Goal: Task Accomplishment & Management: Complete application form

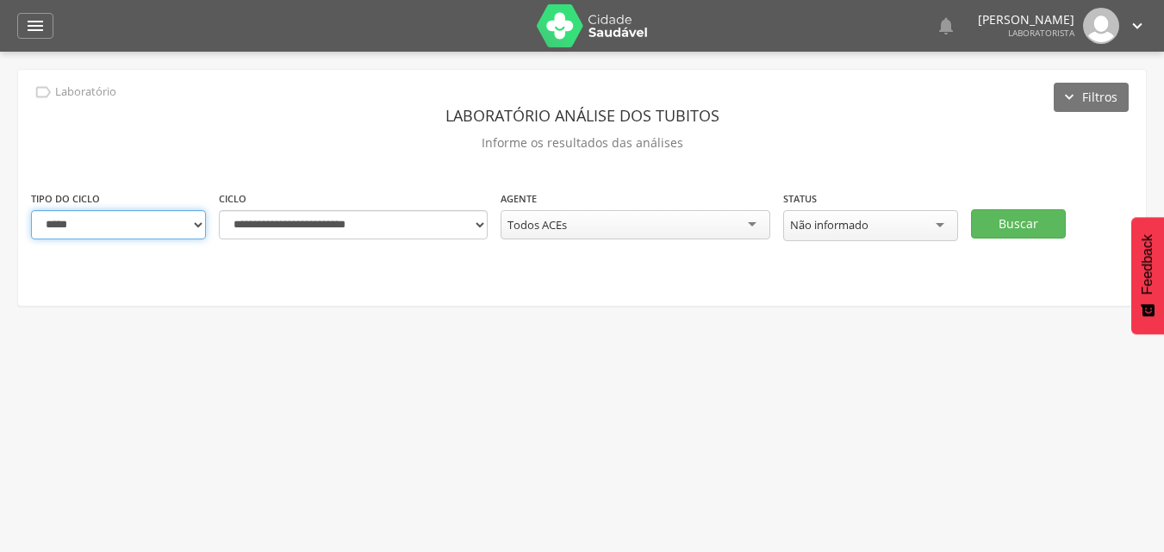
click at [190, 232] on select "**********" at bounding box center [118, 224] width 175 height 29
select select "*"
click at [31, 210] on select "**********" at bounding box center [118, 224] width 175 height 29
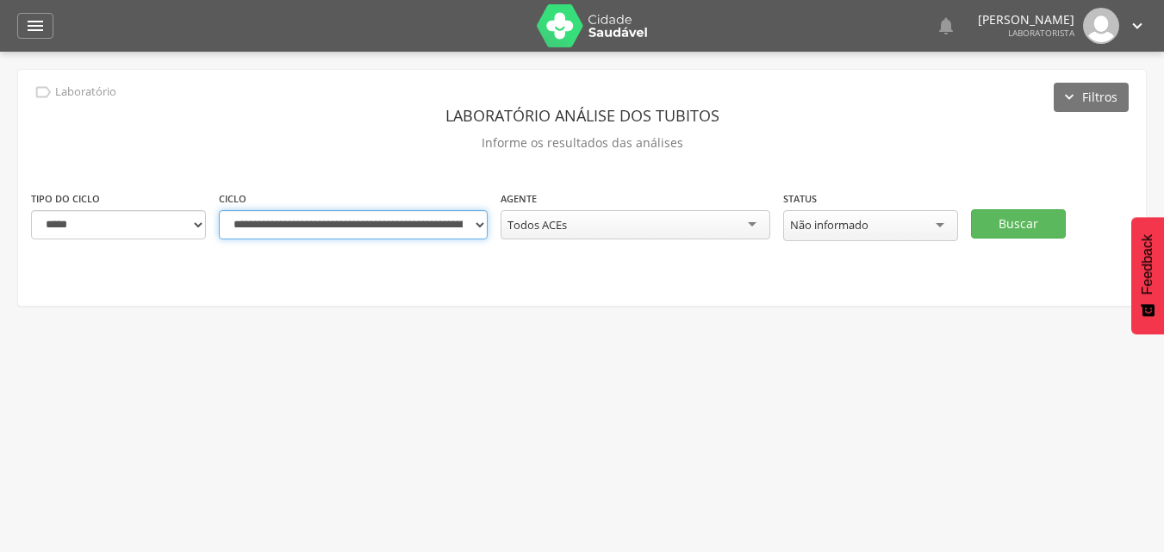
click at [478, 226] on select "**********" at bounding box center [353, 224] width 269 height 29
select select "**********"
click at [219, 210] on select "**********" at bounding box center [353, 224] width 269 height 29
click at [753, 224] on div "Todos ACEs" at bounding box center [634, 224] width 269 height 29
drag, startPoint x: 918, startPoint y: 354, endPoint x: 933, endPoint y: 262, distance: 93.3
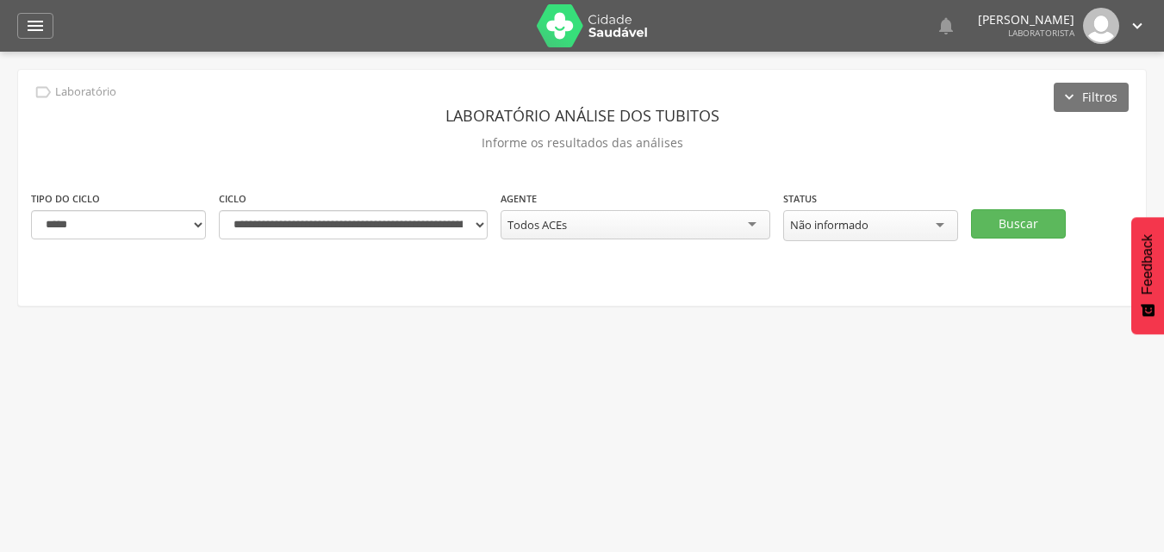
click at [925, 327] on div " Usuários  Perfil do Usuário [PERSON_NAME] CPF: 000.000.000-00, [GEOGRAPHIC_D…" at bounding box center [582, 328] width 1164 height 552
click at [1006, 227] on button "Buscar" at bounding box center [1018, 223] width 95 height 29
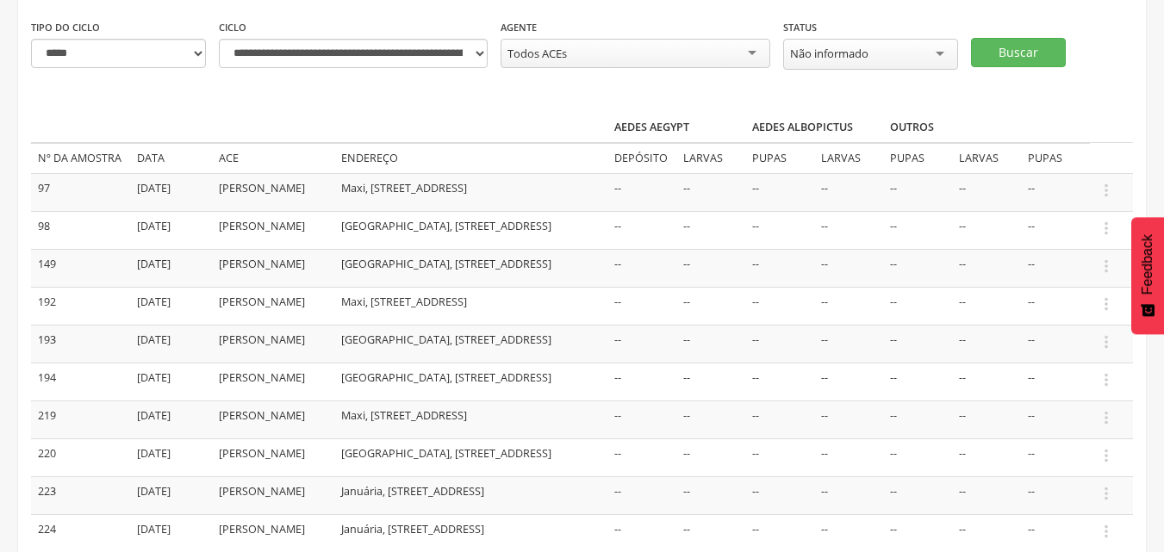
scroll to position [172, 0]
click at [1102, 185] on icon "" at bounding box center [1106, 189] width 19 height 19
click at [1010, 166] on link "Informar resultado" at bounding box center [1047, 161] width 136 height 22
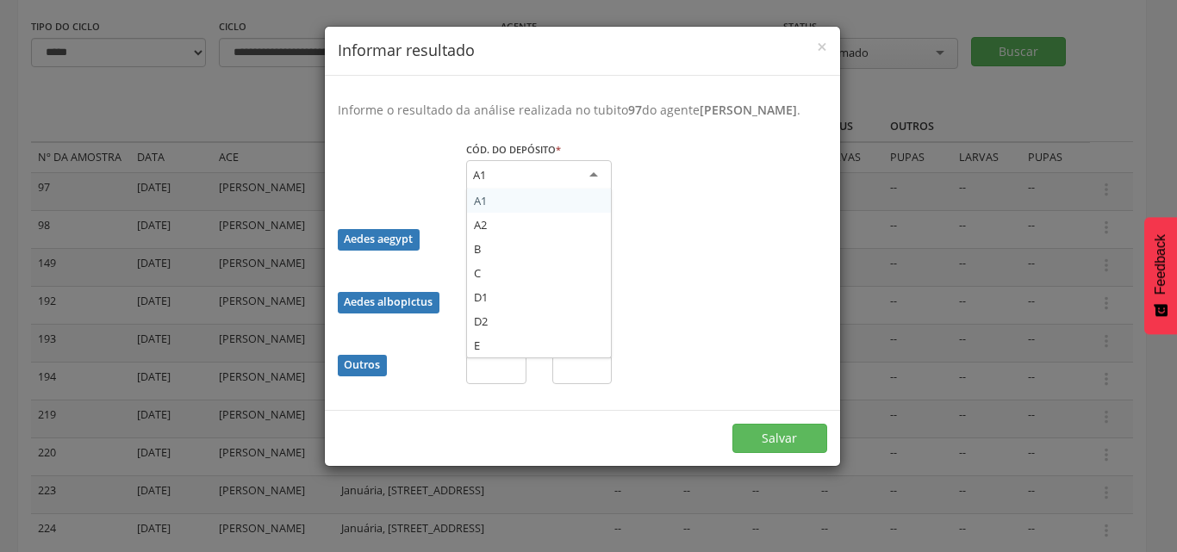
click at [555, 180] on div "A1" at bounding box center [539, 175] width 146 height 31
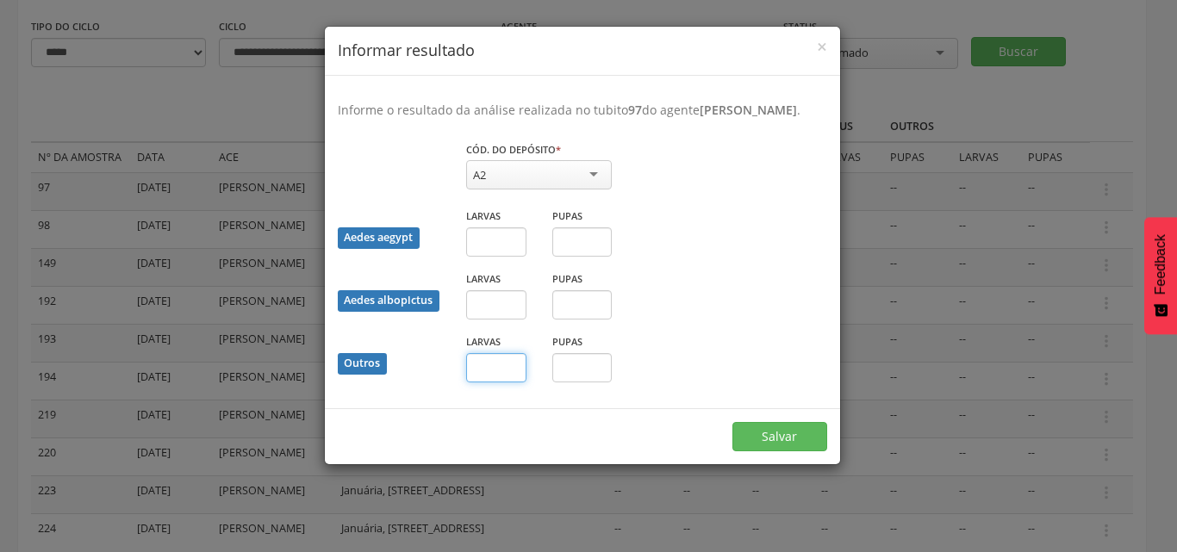
click at [497, 379] on input "text" at bounding box center [496, 367] width 60 height 29
drag, startPoint x: 492, startPoint y: 378, endPoint x: 502, endPoint y: 389, distance: 15.2
type input "*"
click at [761, 436] on button "Salvar" at bounding box center [779, 436] width 95 height 29
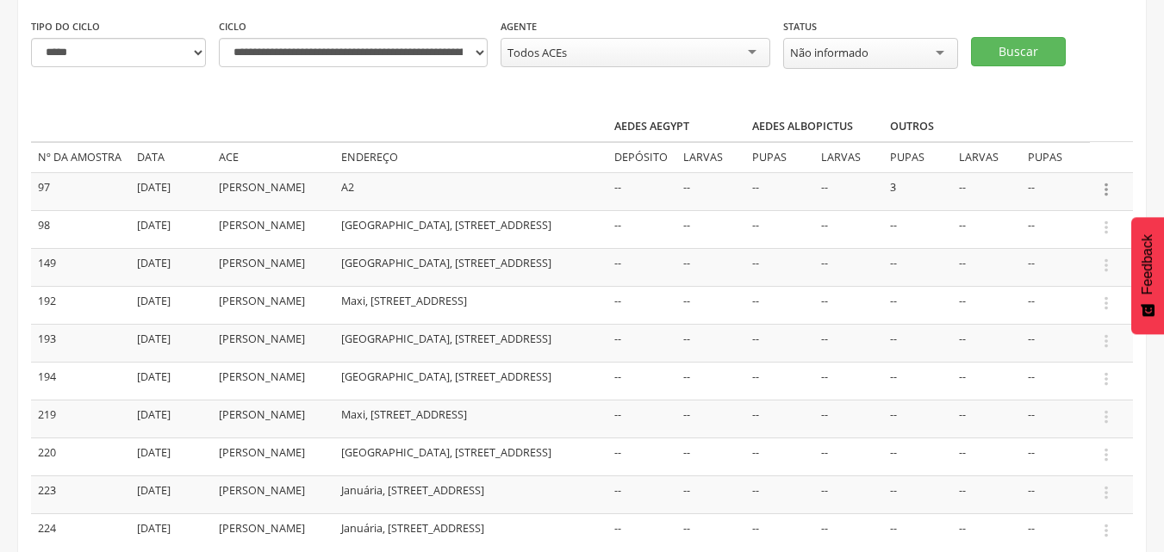
click at [1103, 188] on icon "" at bounding box center [1106, 189] width 19 height 19
click at [1040, 160] on link "Informar resultado" at bounding box center [1047, 161] width 136 height 22
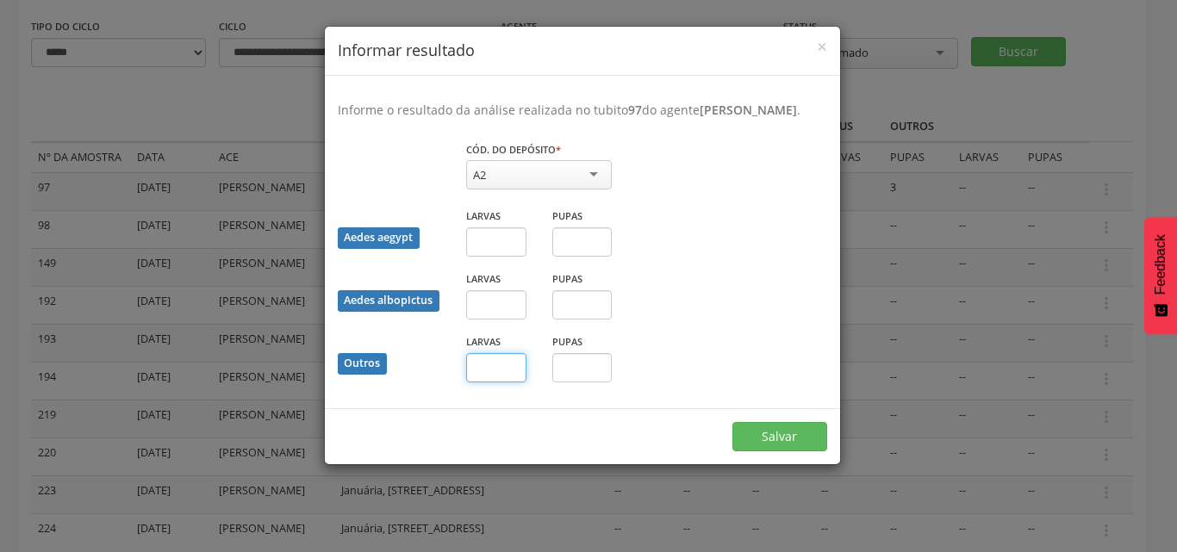
click at [492, 367] on input "text" at bounding box center [496, 367] width 60 height 29
type input "*"
click at [767, 427] on button "Salvar" at bounding box center [779, 436] width 95 height 29
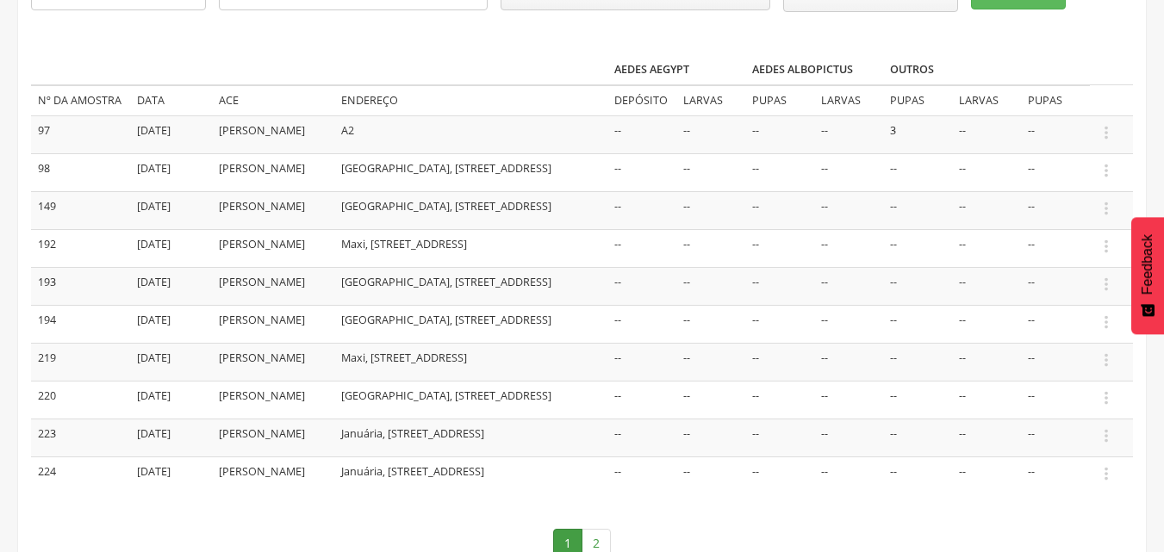
scroll to position [258, 0]
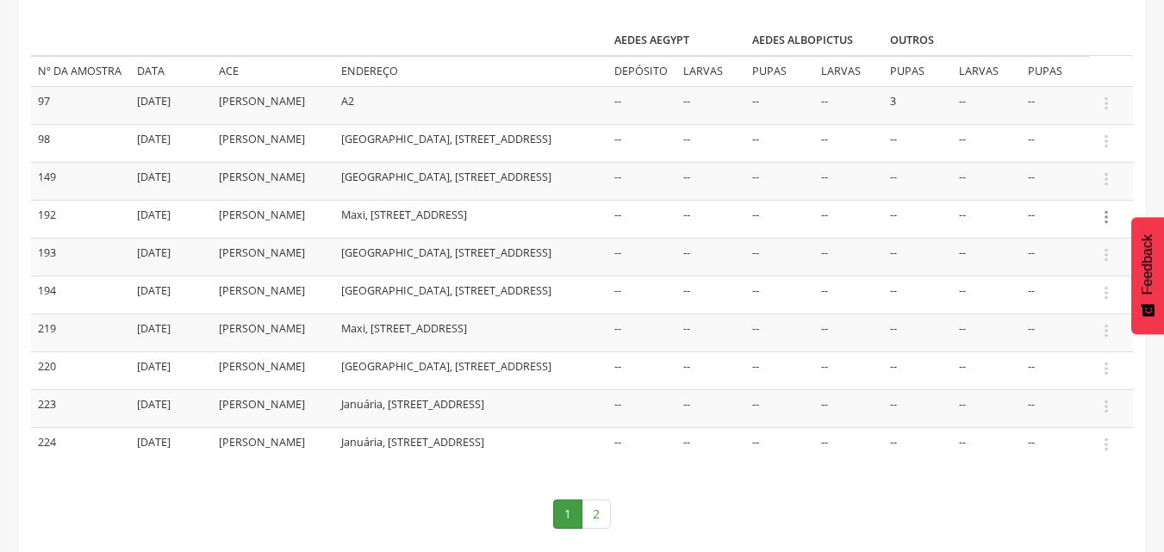
click at [1104, 226] on icon "" at bounding box center [1106, 217] width 19 height 19
click at [1051, 199] on link "Informar resultado" at bounding box center [1047, 188] width 136 height 22
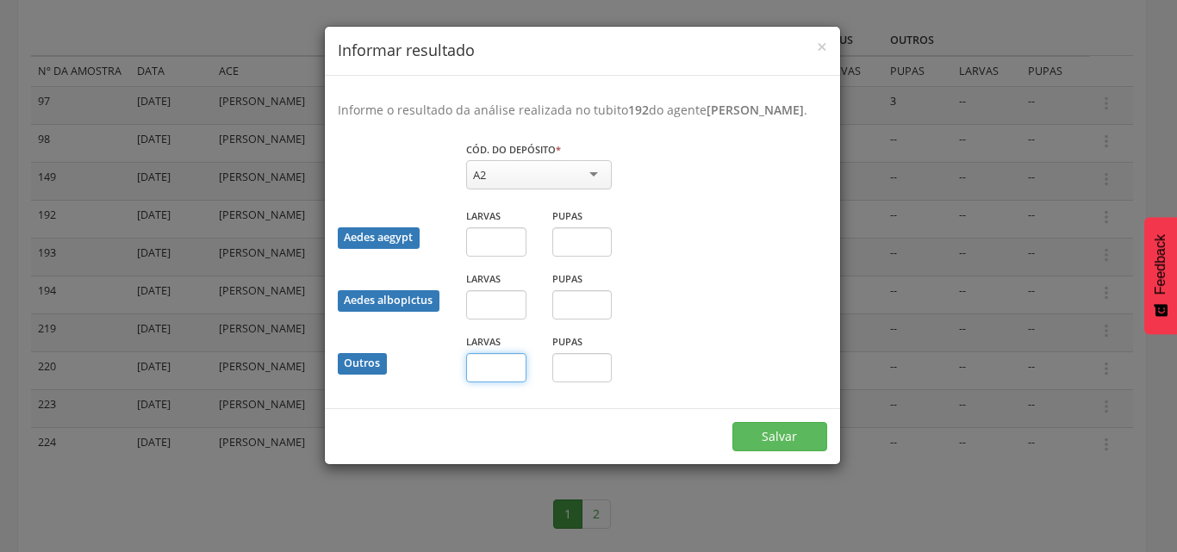
click at [513, 372] on input "text" at bounding box center [496, 367] width 60 height 29
type input "*"
click at [774, 451] on button "Salvar" at bounding box center [779, 436] width 95 height 29
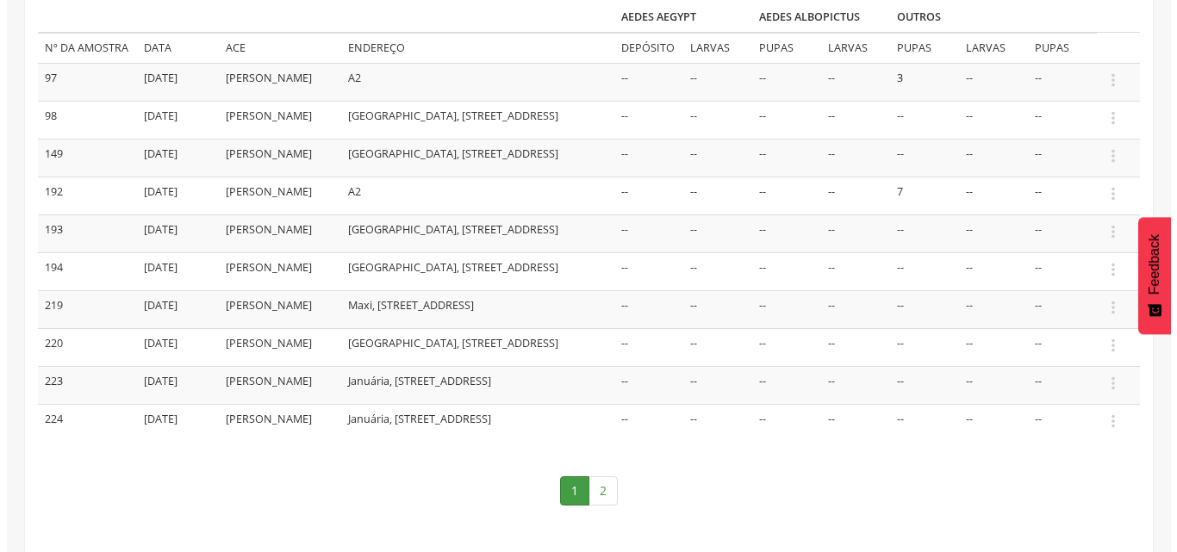
scroll to position [345, 0]
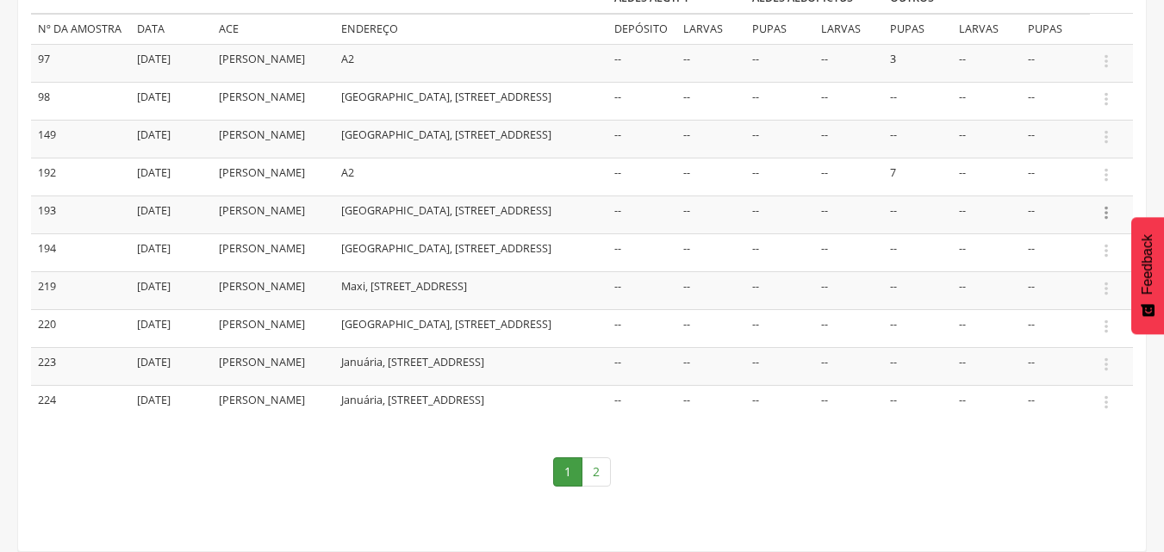
click at [1102, 203] on icon "" at bounding box center [1106, 212] width 19 height 19
click at [1070, 173] on link "Informar resultado" at bounding box center [1047, 184] width 136 height 22
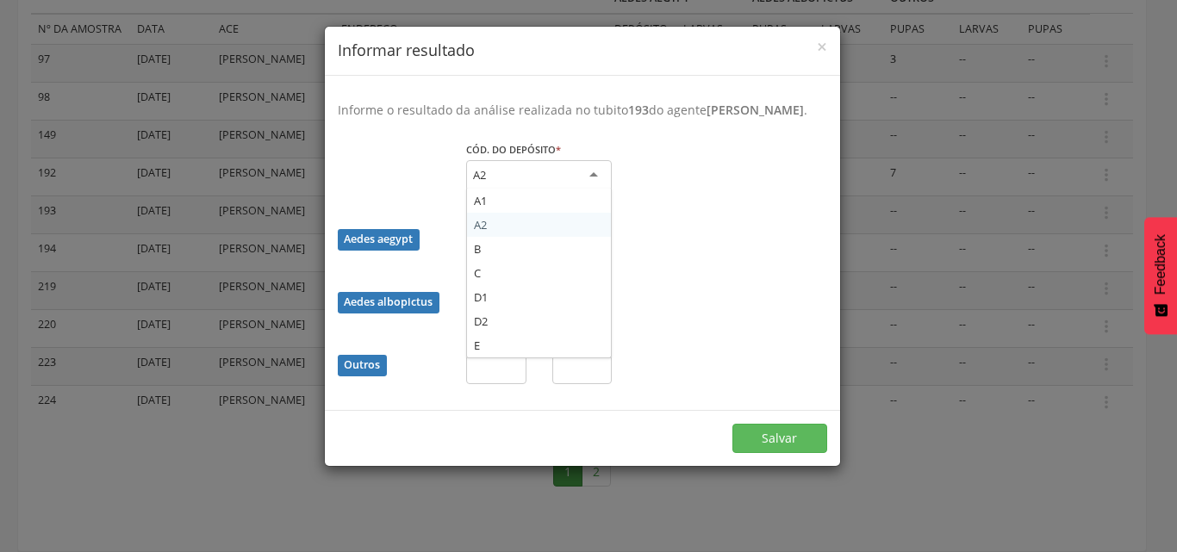
click at [581, 191] on div "A2" at bounding box center [539, 175] width 146 height 31
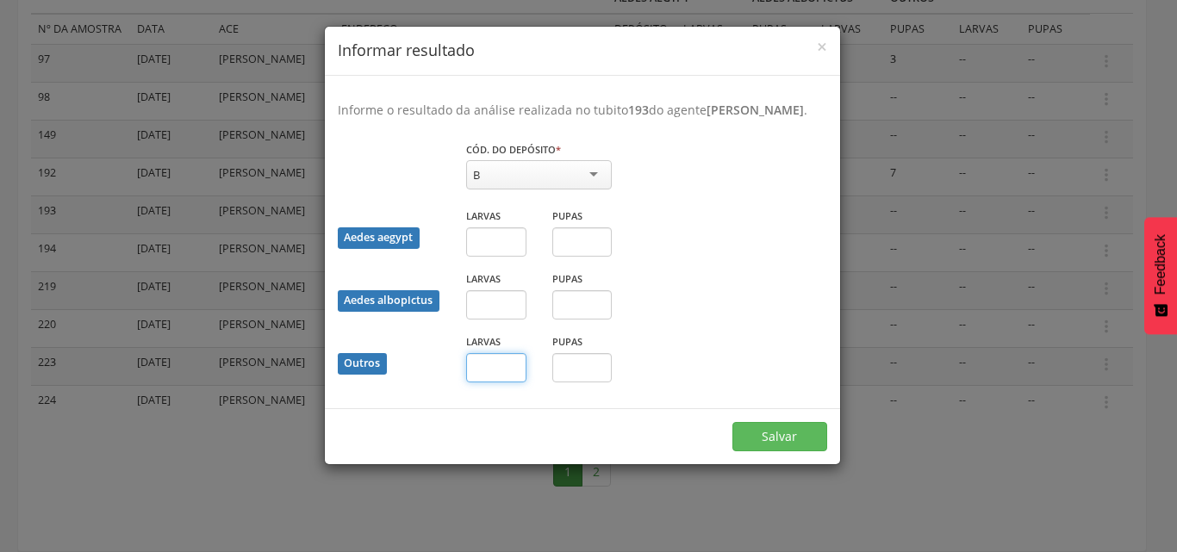
click at [513, 382] on input "text" at bounding box center [496, 367] width 60 height 29
type input "*"
click at [767, 445] on button "Salvar" at bounding box center [779, 436] width 95 height 29
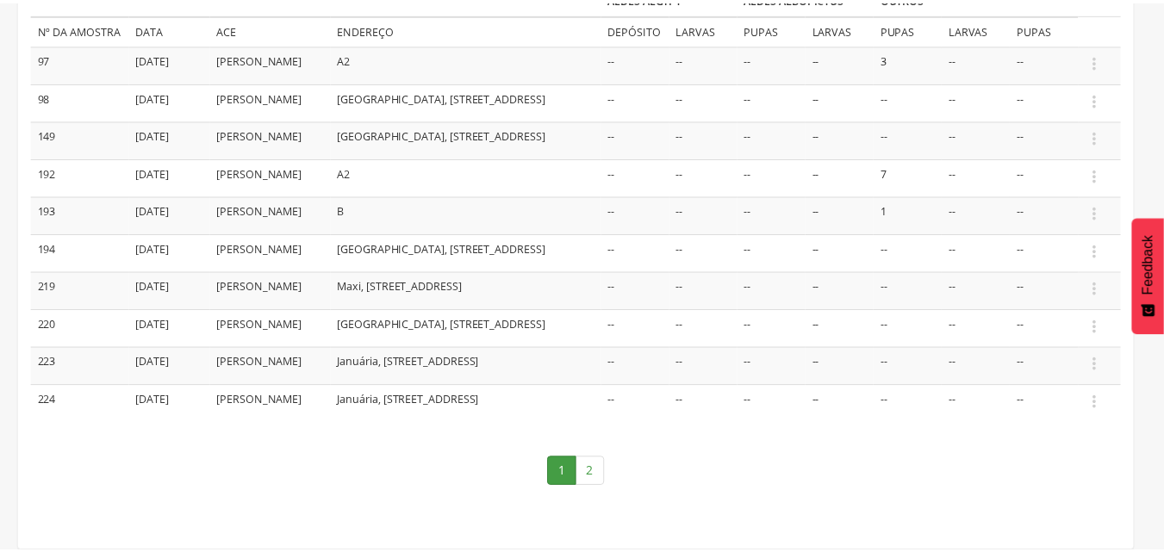
scroll to position [299, 0]
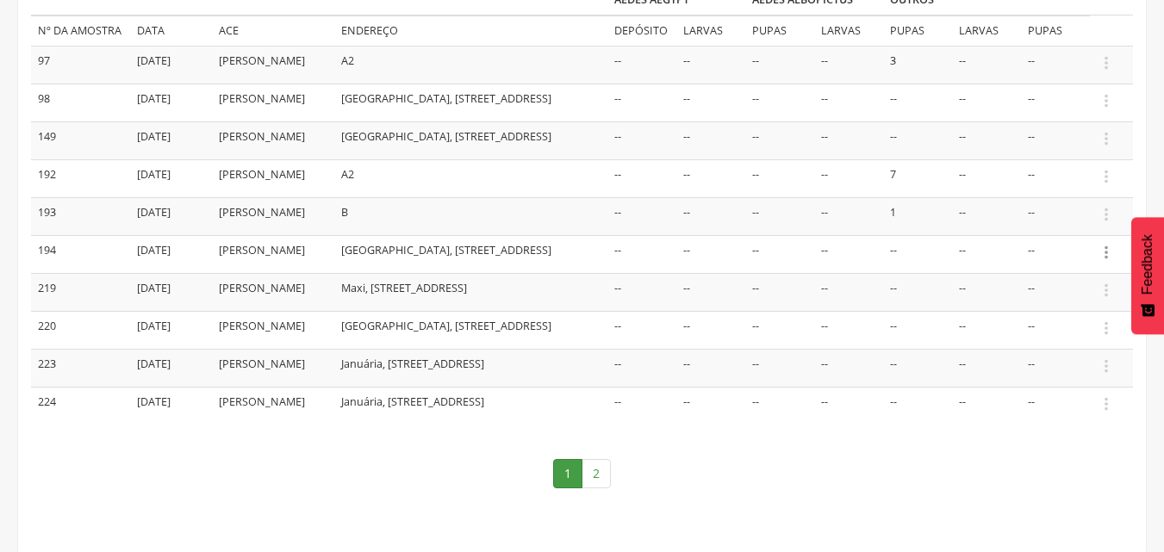
click at [1103, 262] on icon "" at bounding box center [1106, 252] width 19 height 19
click at [1060, 234] on link "Informar resultado" at bounding box center [1047, 224] width 136 height 22
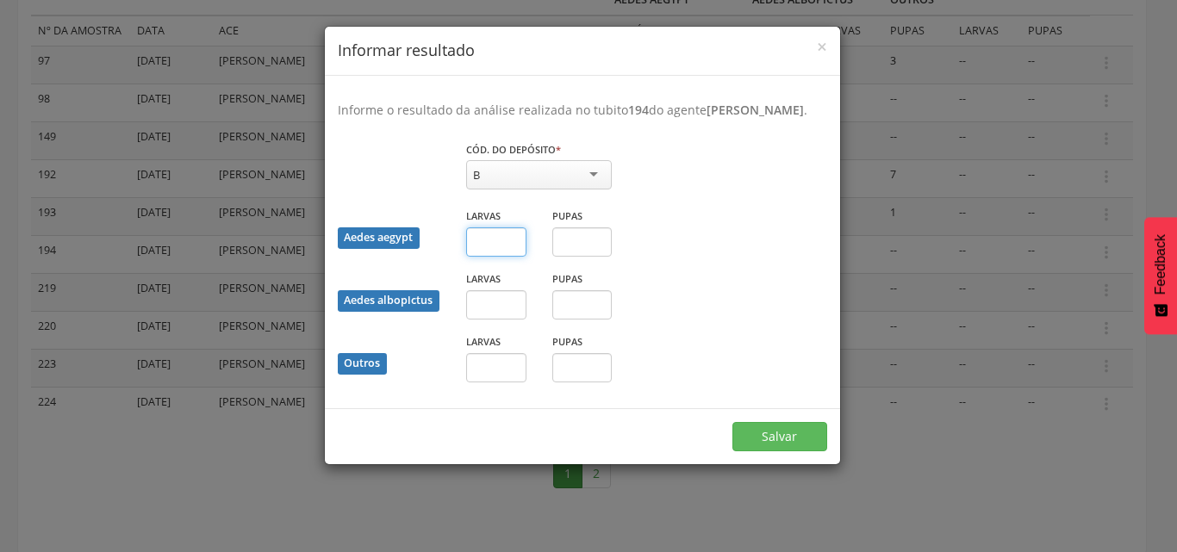
click at [503, 257] on input "text" at bounding box center [496, 241] width 60 height 29
type input "*"
click at [809, 451] on button "Salvar" at bounding box center [779, 436] width 95 height 29
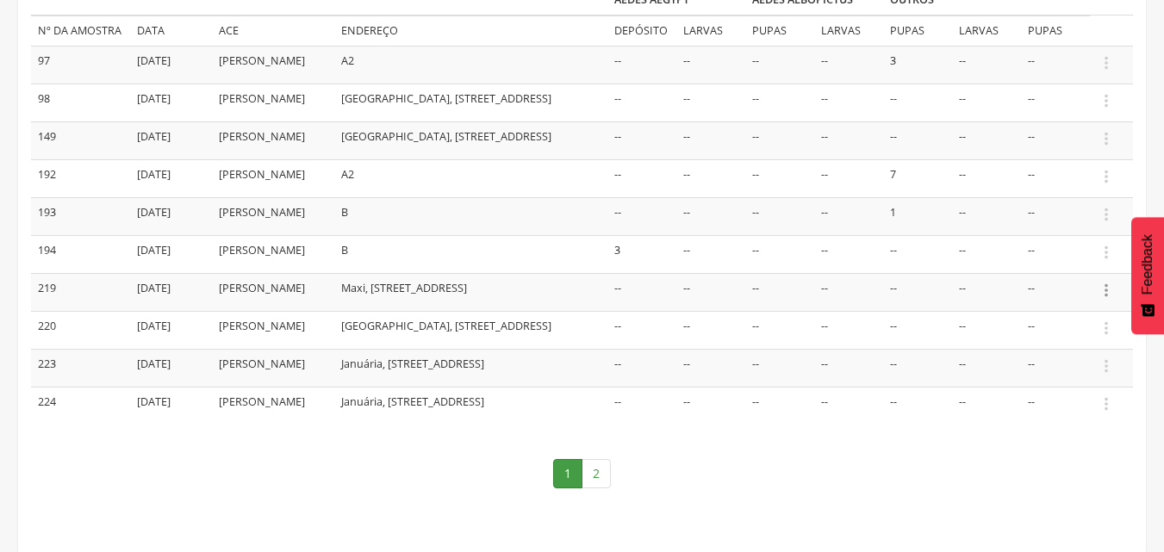
click at [1100, 300] on icon "" at bounding box center [1106, 290] width 19 height 19
click at [1047, 272] on link "Informar resultado" at bounding box center [1047, 262] width 136 height 22
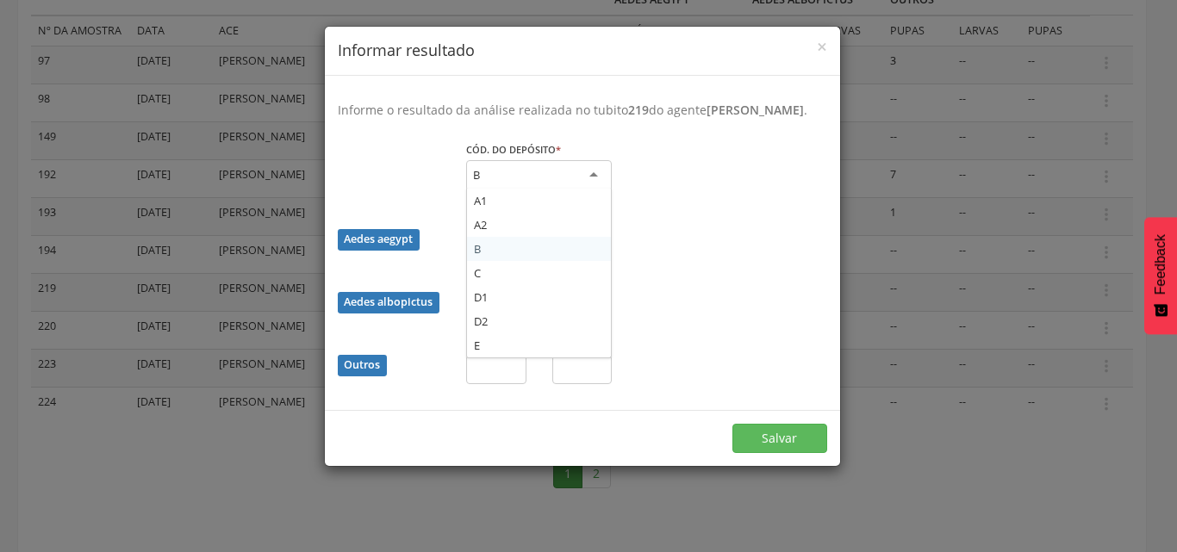
click at [593, 191] on div "B" at bounding box center [539, 175] width 146 height 31
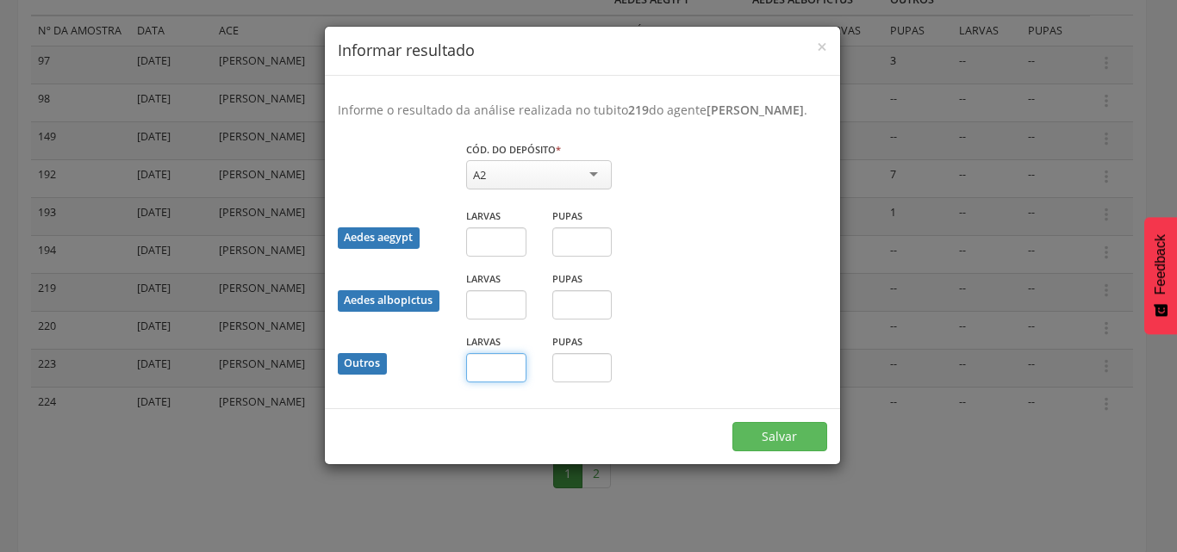
click at [503, 381] on input "text" at bounding box center [496, 367] width 60 height 29
click at [495, 382] on input "text" at bounding box center [496, 367] width 60 height 29
click at [997, 308] on div "× Informar resultado Informe o resultado da análise realizada no tubito 219 do …" at bounding box center [588, 276] width 1177 height 552
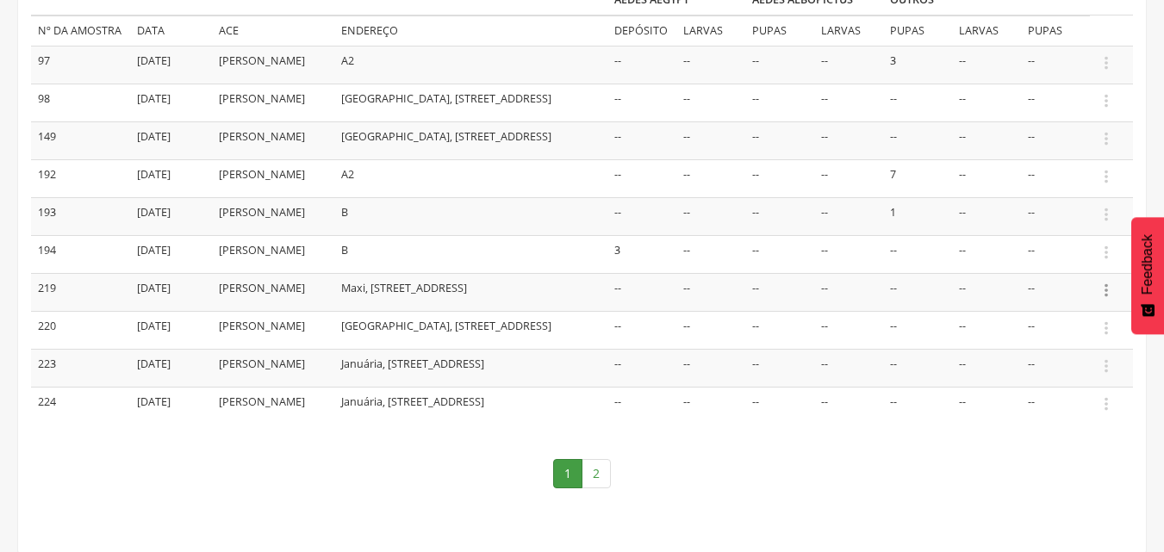
click at [1104, 300] on icon "" at bounding box center [1106, 290] width 19 height 19
click at [1054, 272] on link "Informar resultado" at bounding box center [1047, 262] width 136 height 22
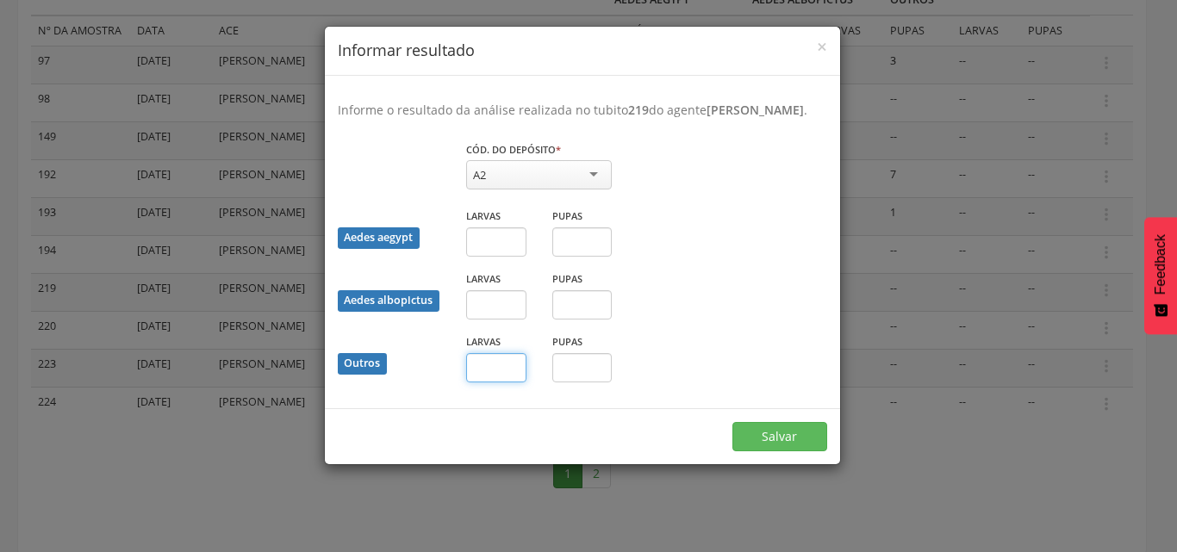
click at [505, 382] on input "text" at bounding box center [496, 367] width 60 height 29
type input "*"
click at [816, 451] on button "Salvar" at bounding box center [779, 436] width 95 height 29
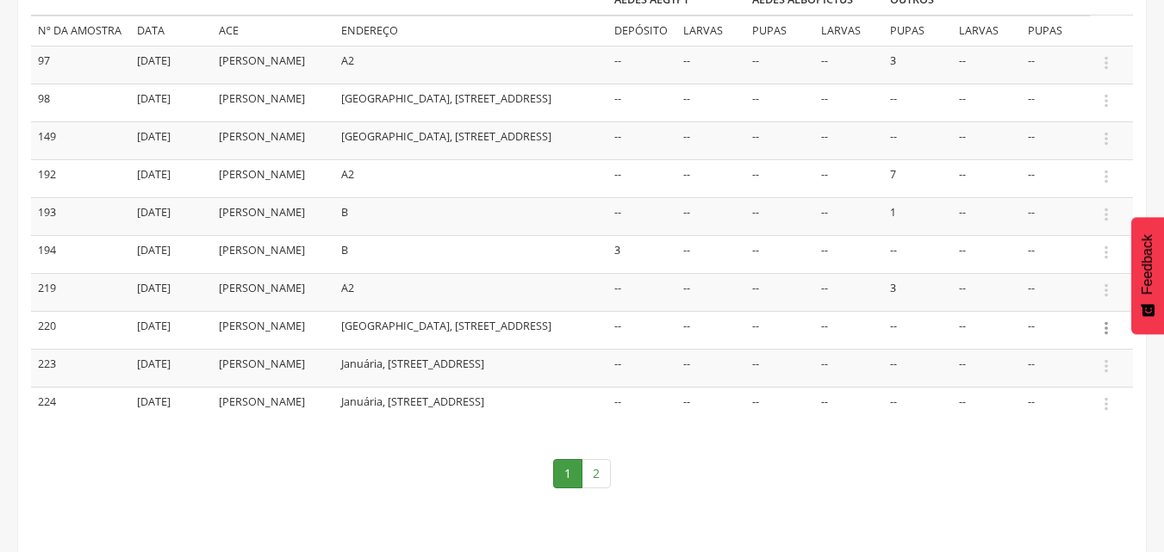
click at [1101, 338] on icon "" at bounding box center [1106, 328] width 19 height 19
click at [1066, 310] on link "Informar resultado" at bounding box center [1047, 300] width 136 height 22
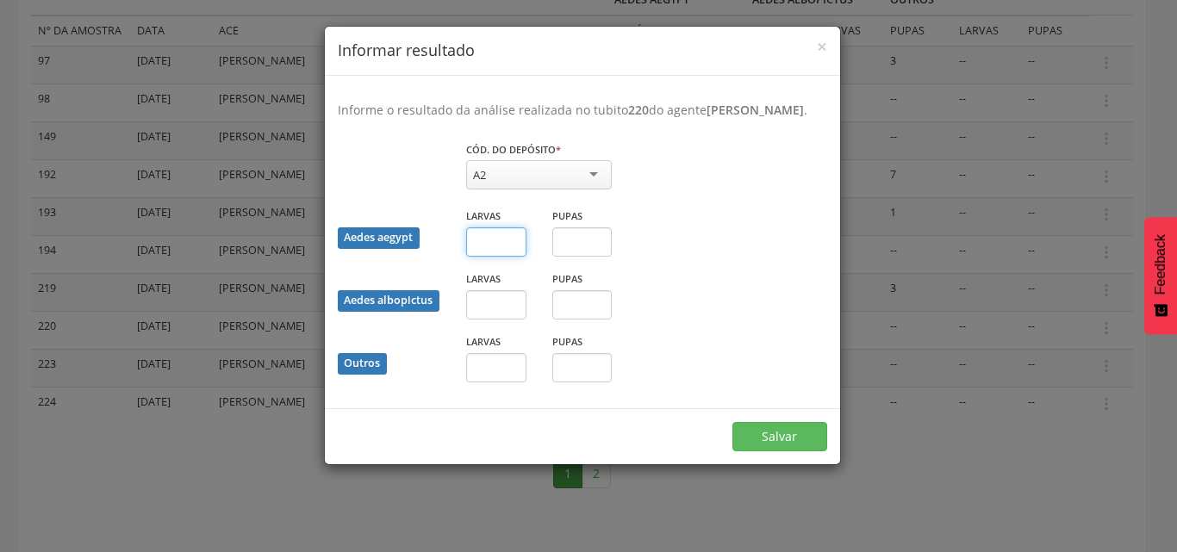
click at [501, 257] on input "text" at bounding box center [496, 241] width 60 height 29
click at [566, 257] on input "text" at bounding box center [582, 241] width 60 height 29
type input "*"
click at [504, 382] on input "text" at bounding box center [496, 367] width 60 height 29
click at [726, 326] on div "Aedes albopictus Larvas Pupas" at bounding box center [582, 301] width 515 height 63
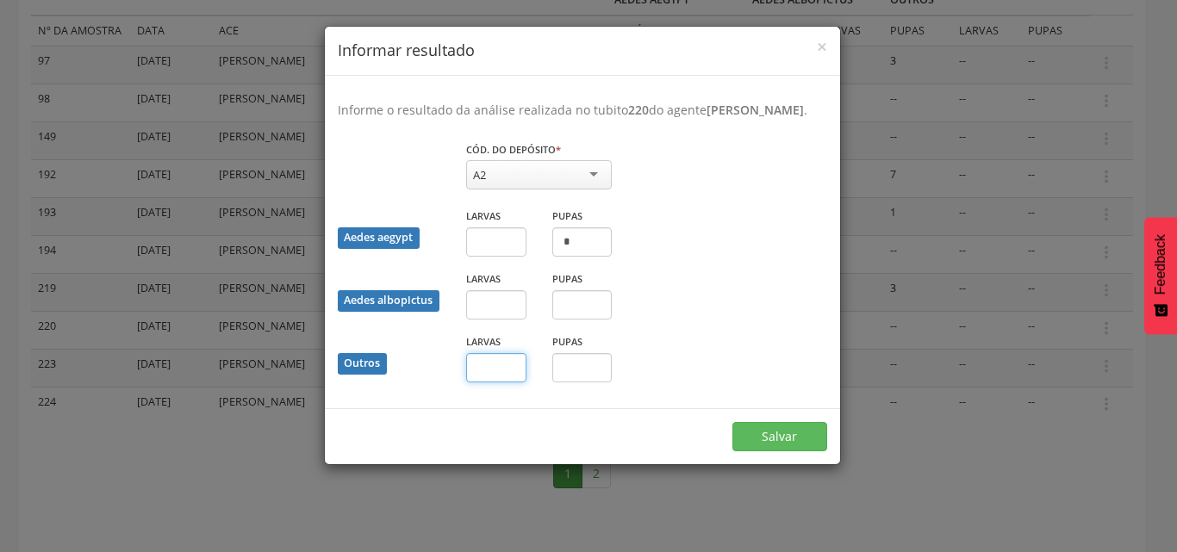
click at [487, 376] on input "text" at bounding box center [496, 367] width 60 height 29
type input "*"
click at [793, 451] on button "Salvar" at bounding box center [779, 436] width 95 height 29
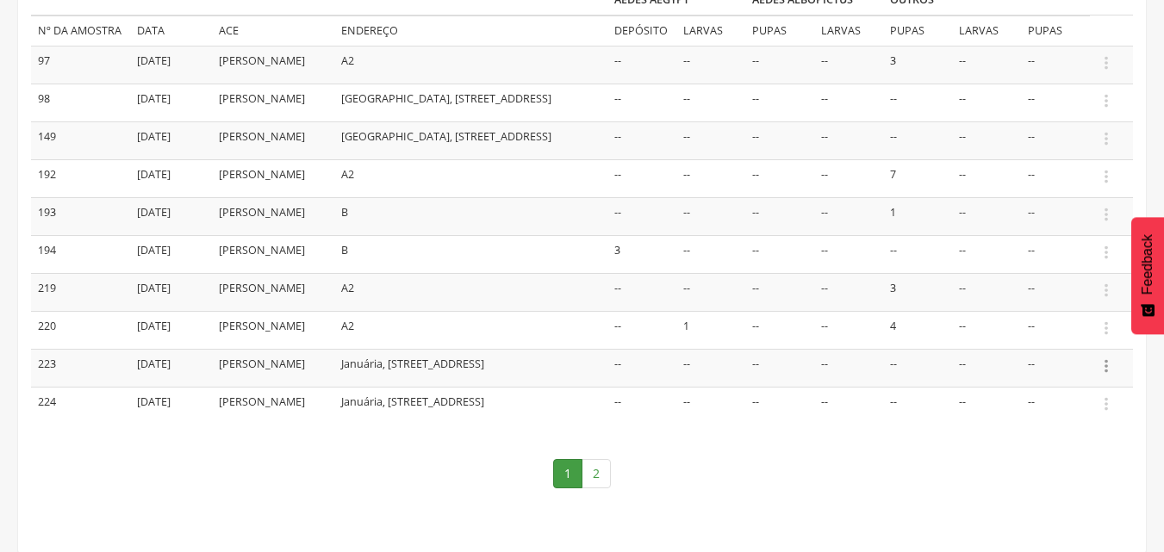
click at [1109, 376] on icon "" at bounding box center [1106, 366] width 19 height 19
click at [1083, 348] on link "Informar resultado" at bounding box center [1047, 337] width 136 height 22
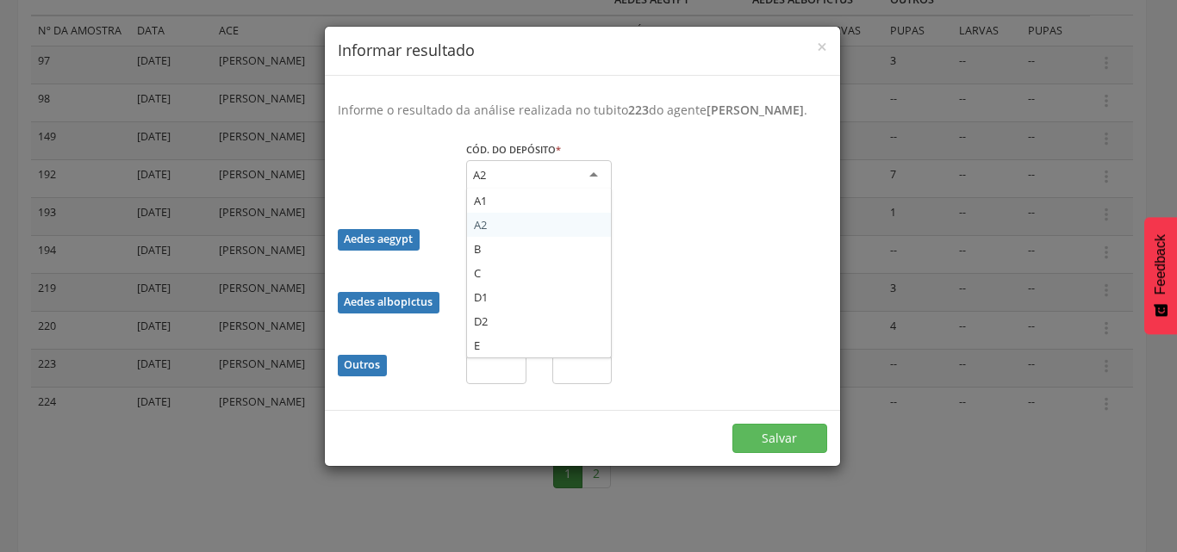
click at [569, 187] on div "A2" at bounding box center [539, 175] width 146 height 31
click at [892, 214] on div "× Informar resultado Informe o resultado da análise realizada no tubito 223 do …" at bounding box center [588, 276] width 1177 height 552
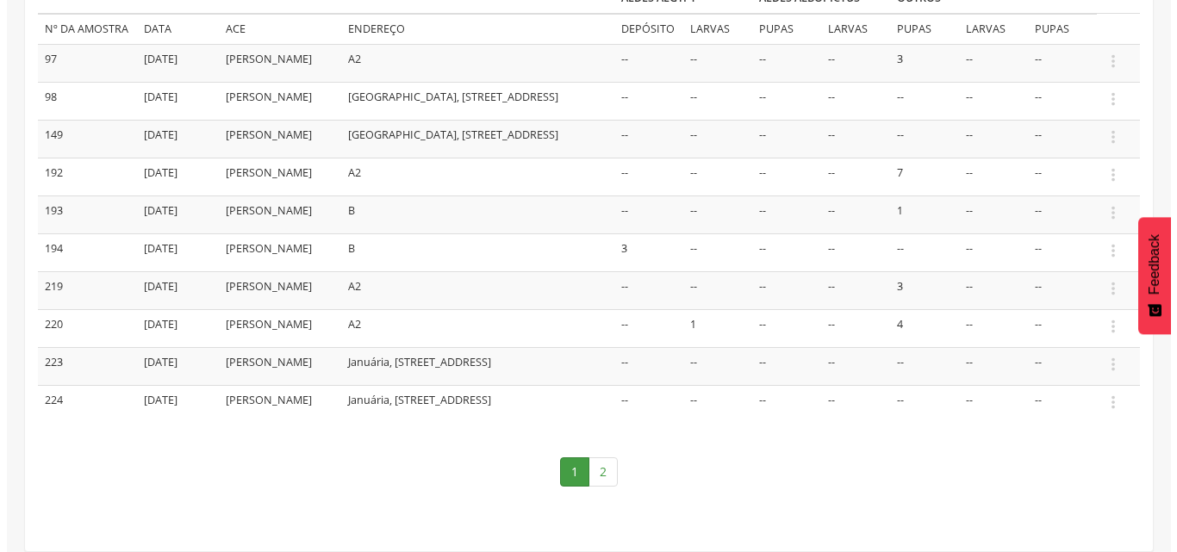
scroll to position [337, 0]
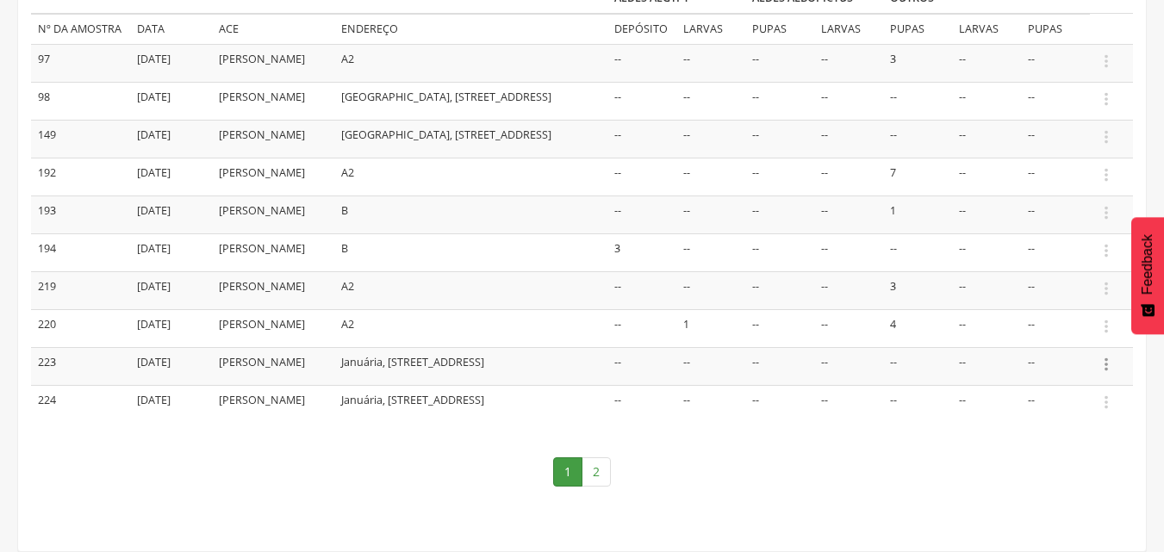
click at [1109, 365] on icon "" at bounding box center [1106, 364] width 19 height 19
click at [1081, 338] on link "Informar resultado" at bounding box center [1047, 336] width 136 height 22
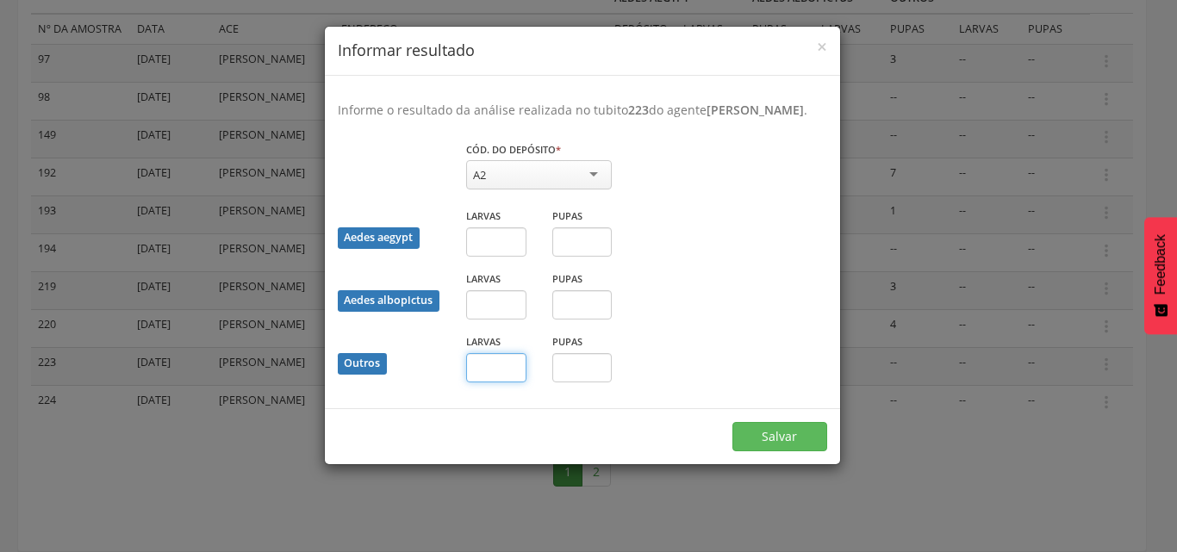
click at [488, 382] on input "text" at bounding box center [496, 367] width 60 height 29
type input "*"
click at [586, 382] on input "text" at bounding box center [582, 367] width 60 height 29
type input "*"
click at [767, 450] on button "Salvar" at bounding box center [779, 436] width 95 height 29
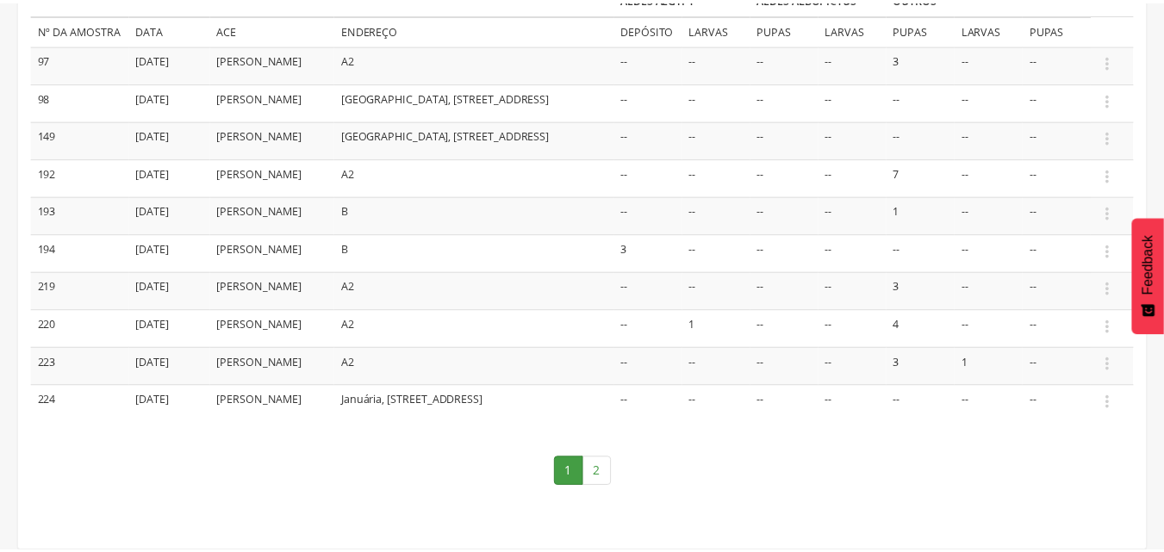
scroll to position [299, 0]
click at [1106, 413] on icon "" at bounding box center [1106, 404] width 19 height 19
click at [1072, 386] on link "Informar resultado" at bounding box center [1047, 375] width 136 height 22
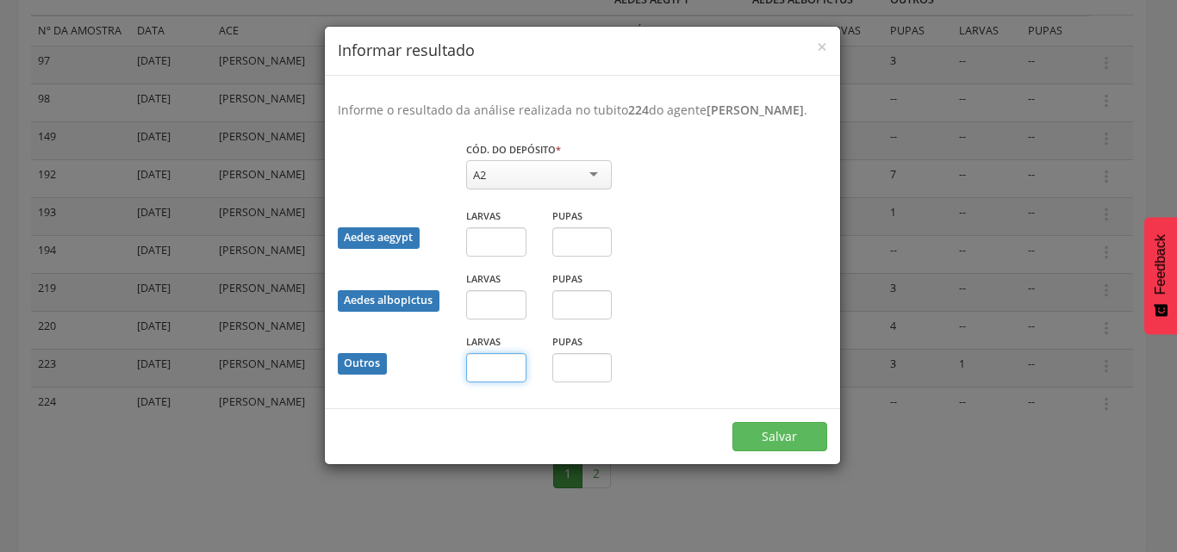
click at [513, 382] on input "text" at bounding box center [496, 367] width 60 height 29
click at [716, 332] on div "Aedes albopictus Larvas Pupas" at bounding box center [582, 301] width 515 height 63
click at [505, 382] on input "text" at bounding box center [496, 367] width 60 height 29
type input "*"
click at [794, 451] on button "Salvar" at bounding box center [779, 436] width 95 height 29
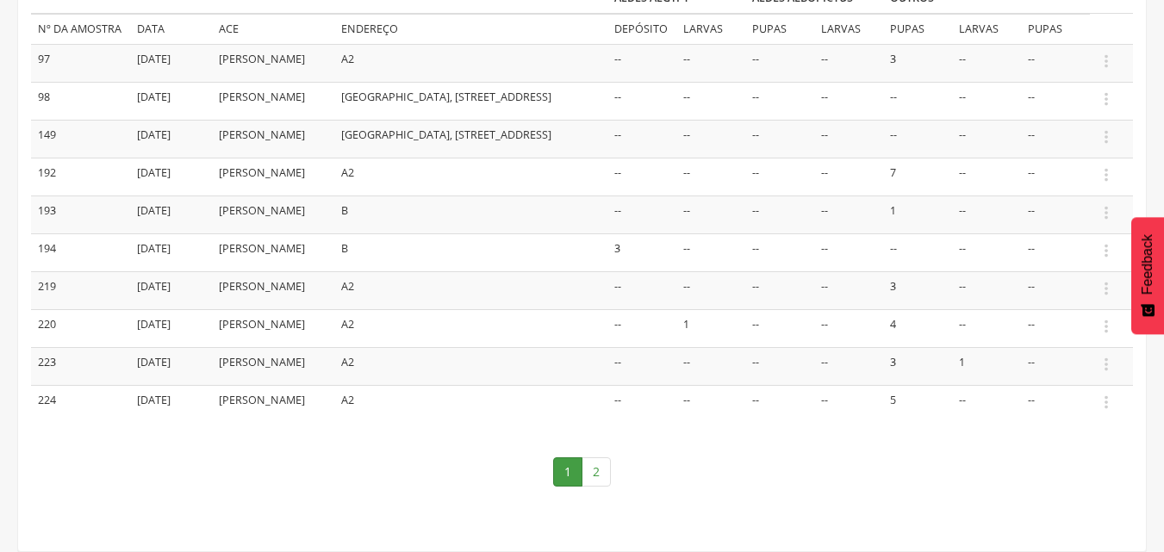
scroll to position [337, 0]
click at [592, 476] on link "2" at bounding box center [595, 471] width 29 height 29
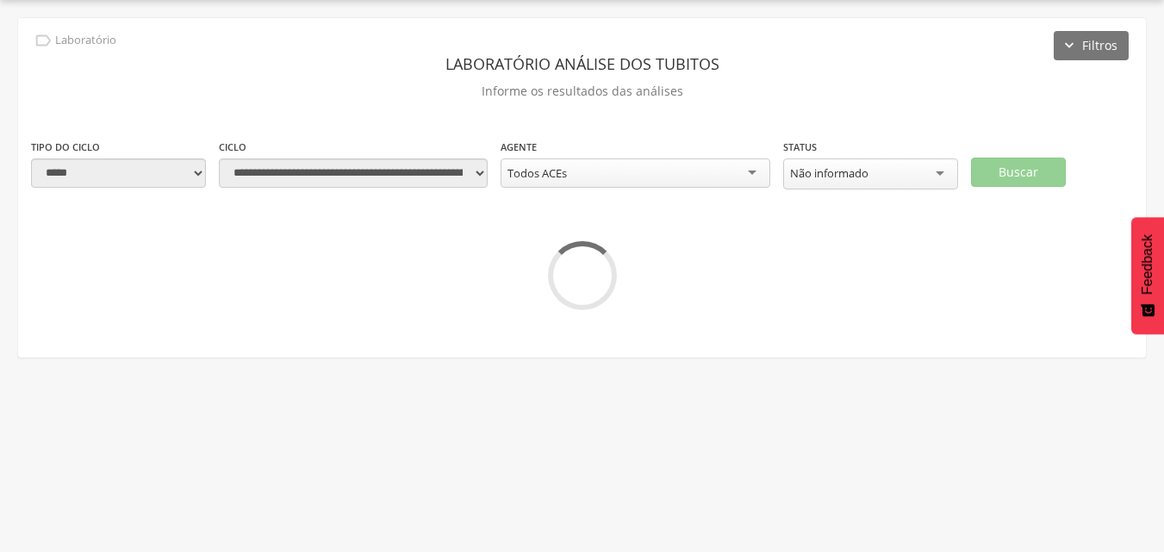
scroll to position [52, 0]
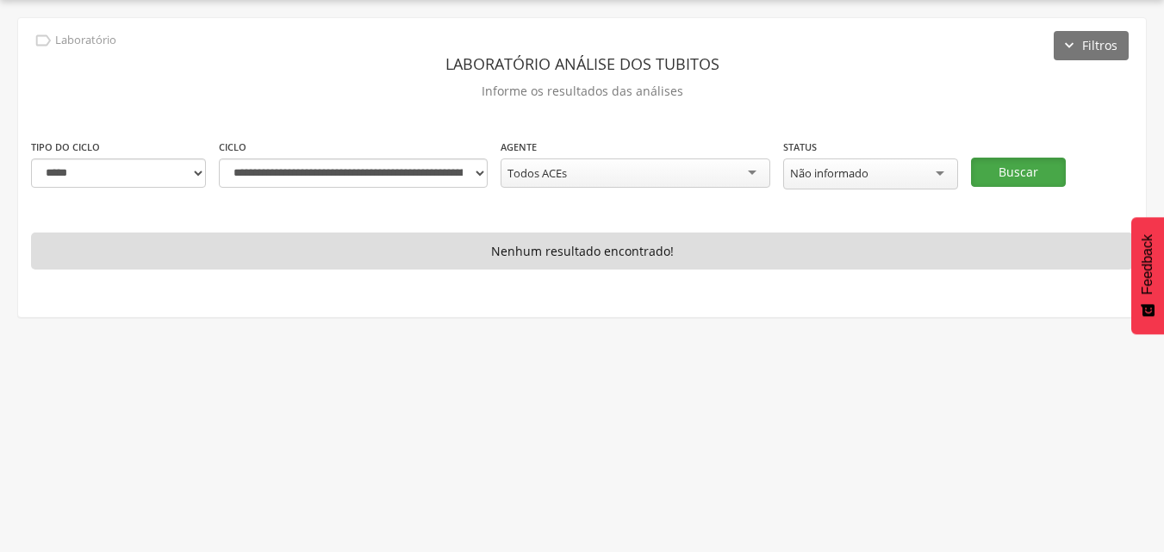
click at [985, 174] on button "Buscar" at bounding box center [1018, 172] width 95 height 29
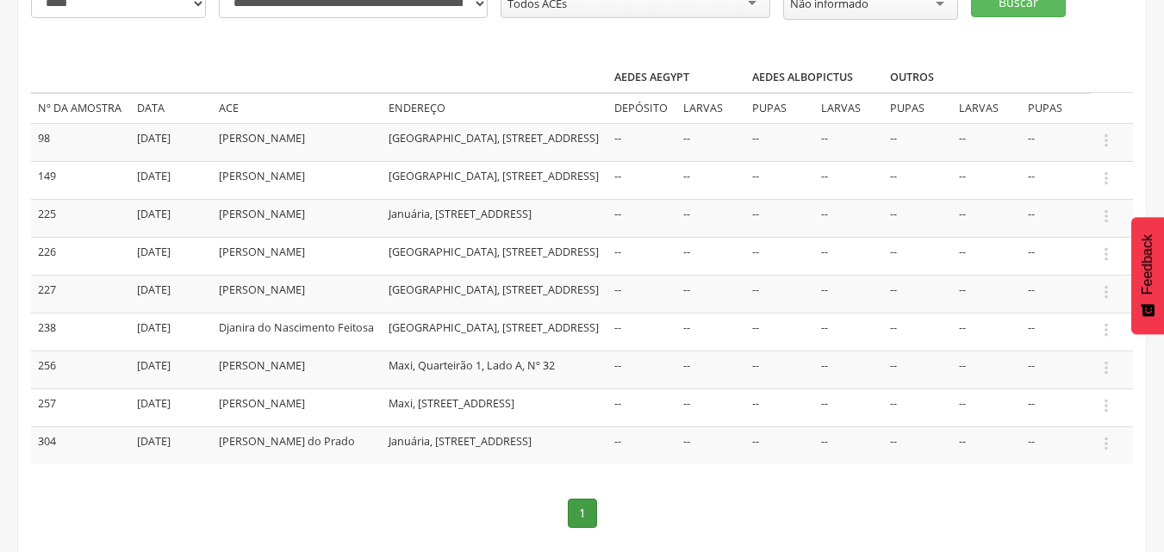
scroll to position [224, 0]
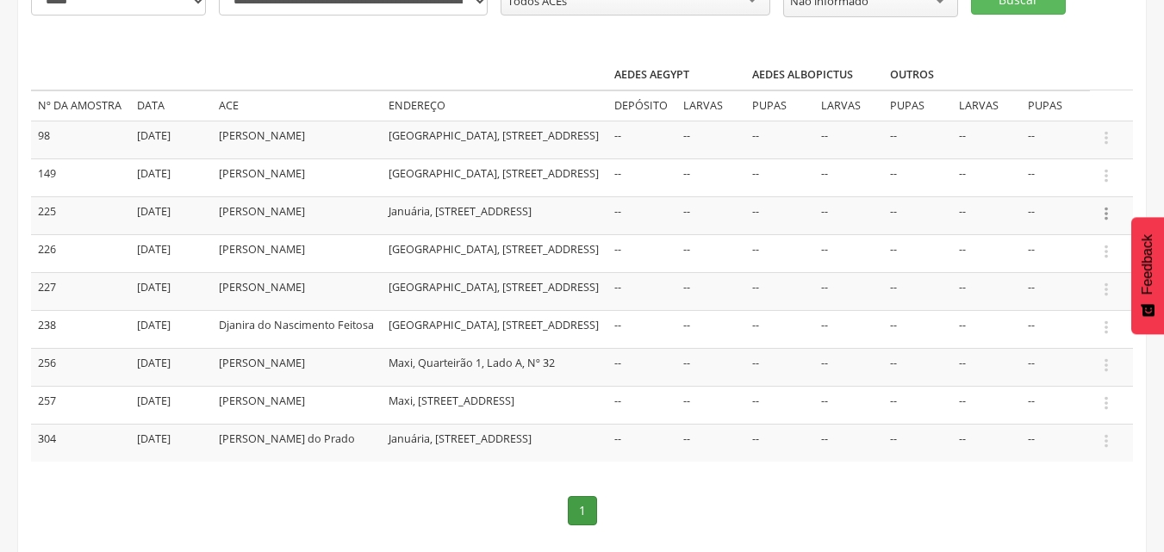
click at [1111, 223] on icon "" at bounding box center [1106, 213] width 19 height 19
click at [1072, 196] on link "Informar resultado" at bounding box center [1047, 185] width 136 height 22
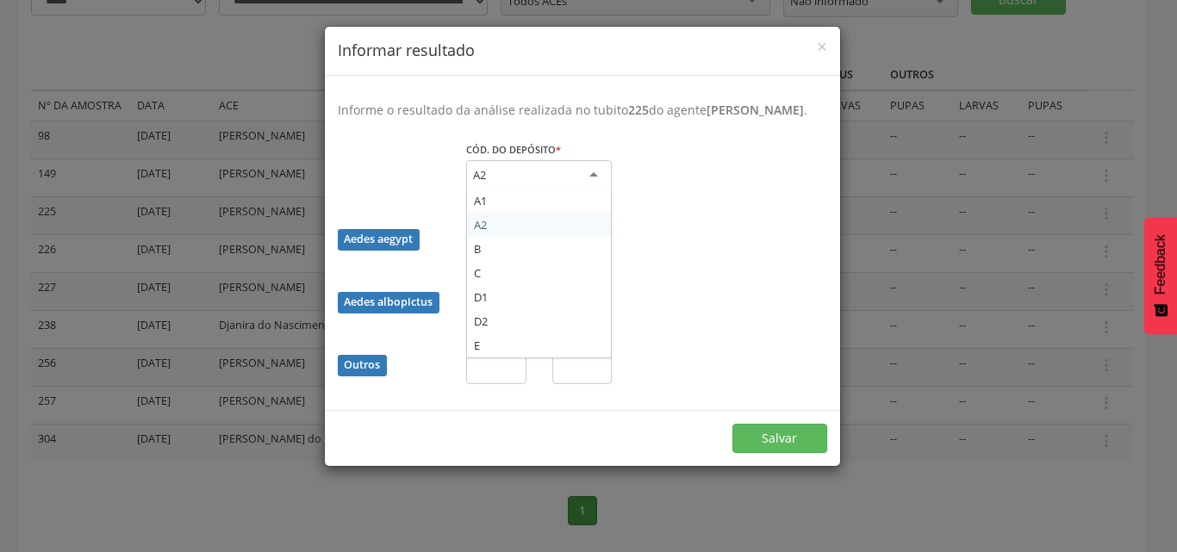
click at [600, 190] on div "A2" at bounding box center [539, 175] width 146 height 31
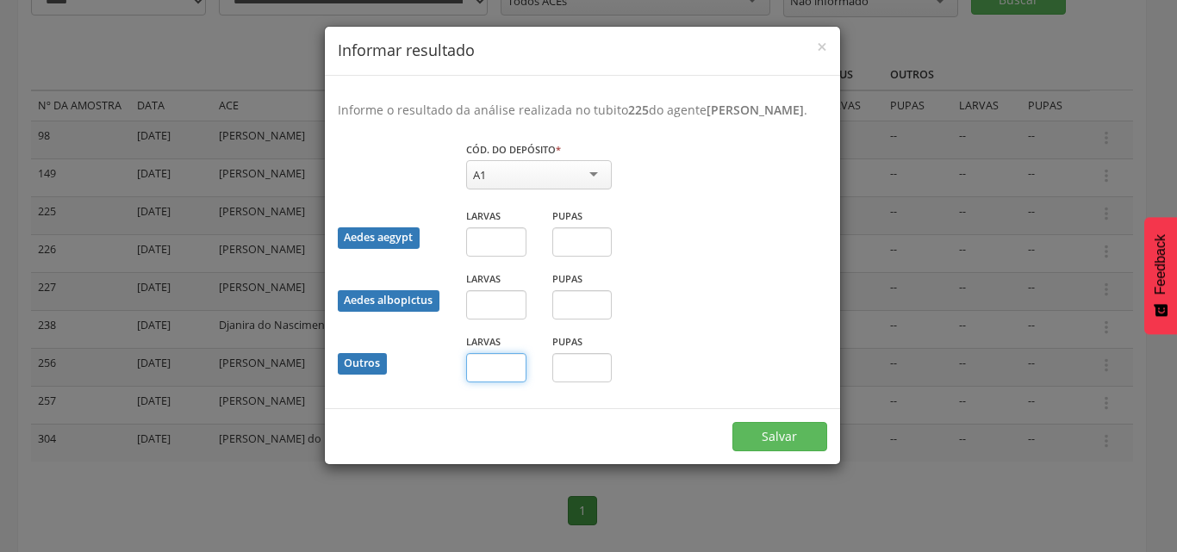
click at [515, 382] on input "text" at bounding box center [496, 367] width 60 height 29
type input "*"
click at [786, 451] on button "Salvar" at bounding box center [779, 436] width 95 height 29
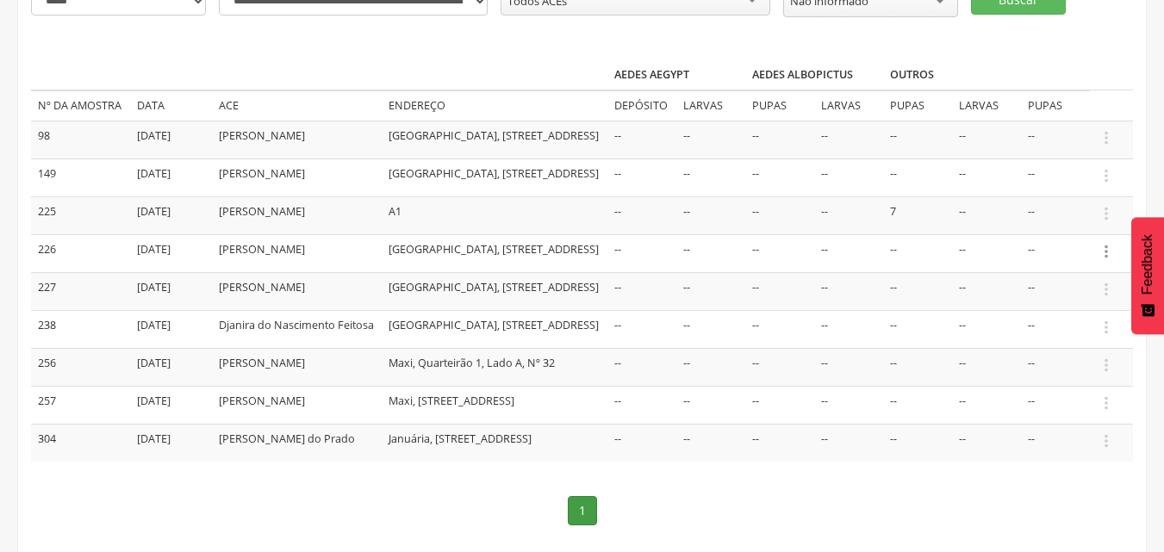
click at [1104, 261] on icon "" at bounding box center [1106, 251] width 19 height 19
click at [1057, 231] on link "Informar resultado" at bounding box center [1047, 223] width 136 height 22
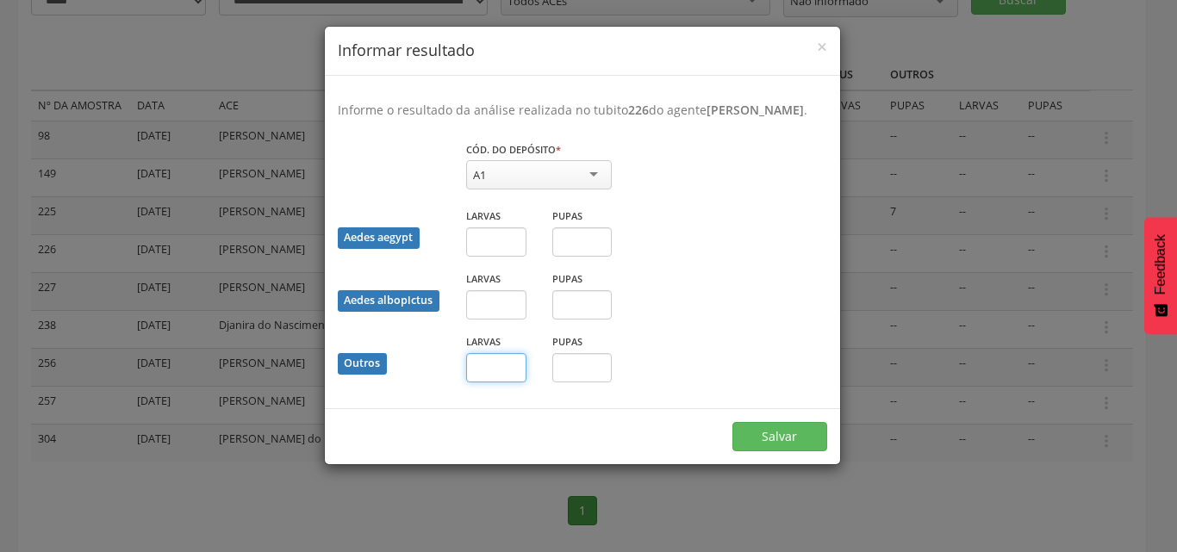
click at [505, 378] on input "text" at bounding box center [496, 367] width 60 height 29
type input "*"
click at [799, 451] on button "Salvar" at bounding box center [779, 436] width 95 height 29
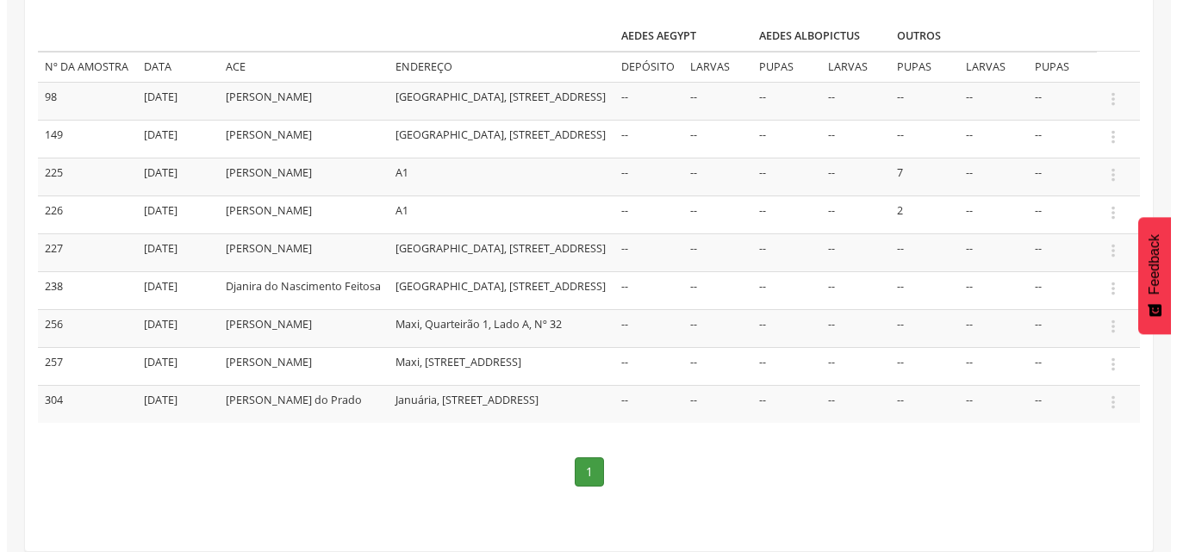
scroll to position [307, 0]
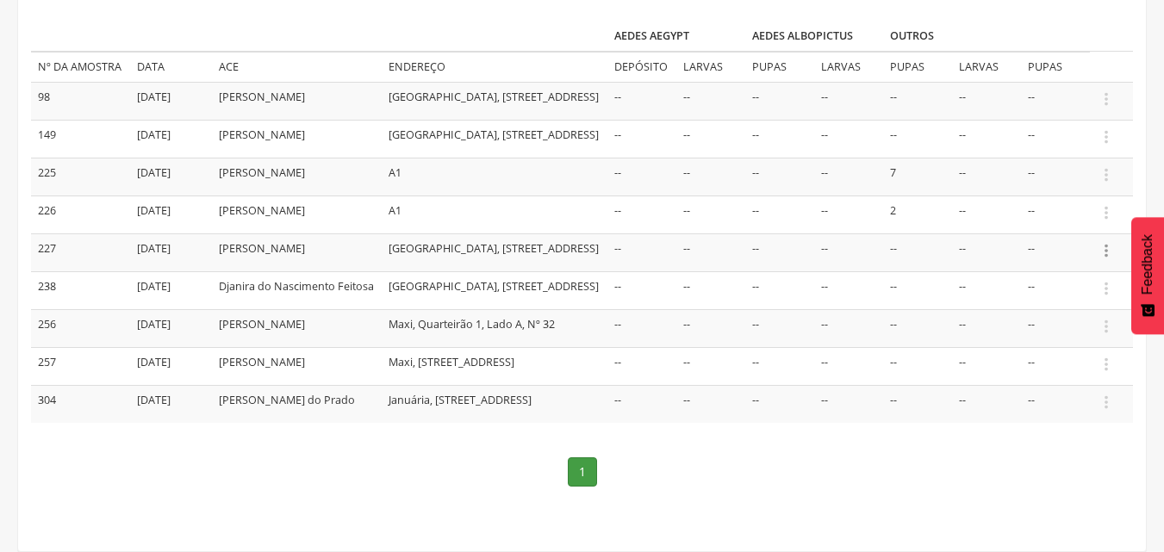
click at [1103, 241] on icon "" at bounding box center [1106, 250] width 19 height 19
click at [1076, 211] on link "Informar resultado" at bounding box center [1047, 222] width 136 height 22
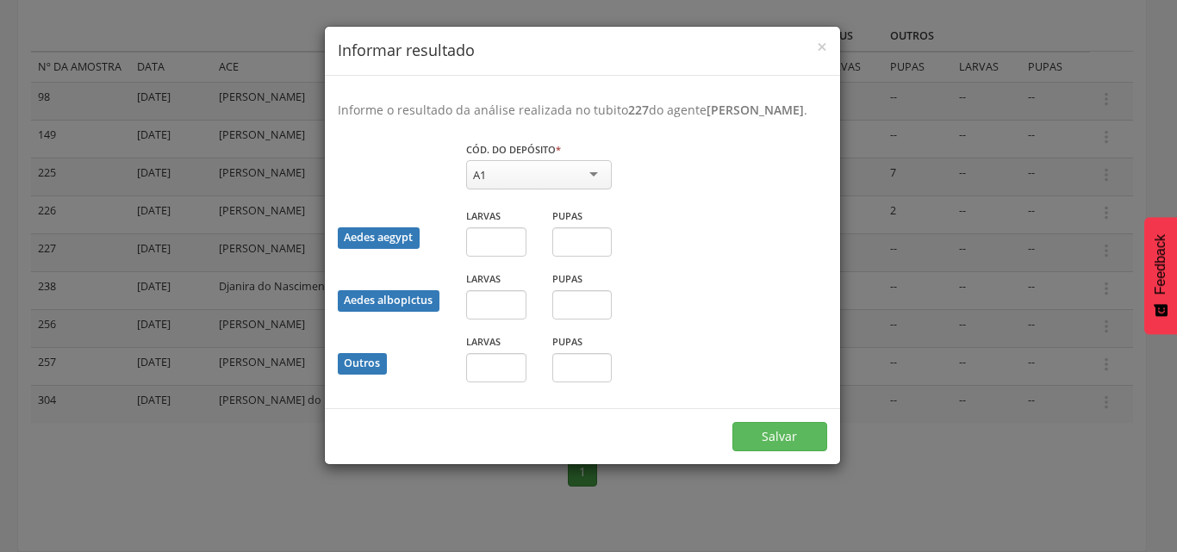
click at [540, 190] on div "A1" at bounding box center [539, 174] width 146 height 29
click at [513, 382] on input "text" at bounding box center [496, 367] width 60 height 29
click at [783, 332] on div "Aedes albopictus Larvas Pupas" at bounding box center [582, 301] width 515 height 63
click at [503, 257] on input "text" at bounding box center [496, 241] width 60 height 29
type input "*"
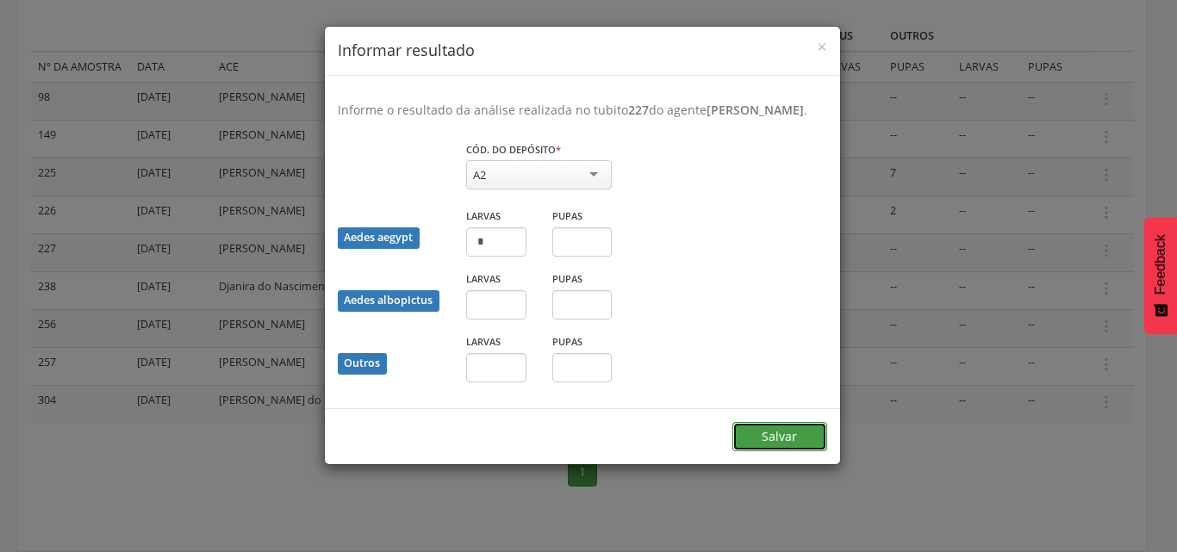
click at [780, 450] on button "Salvar" at bounding box center [779, 436] width 95 height 29
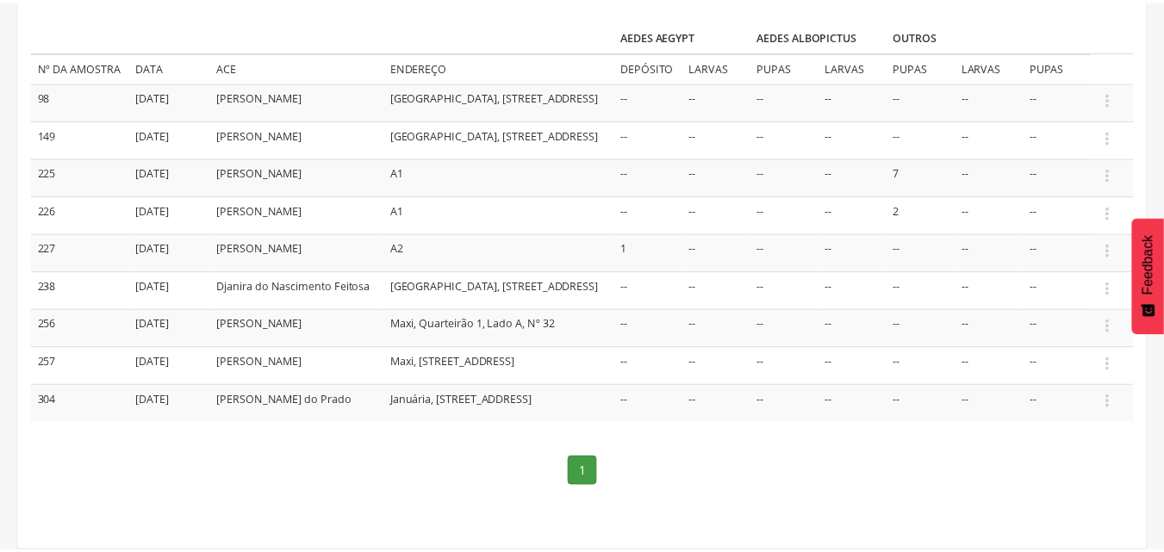
scroll to position [261, 0]
click at [1107, 300] on icon "" at bounding box center [1106, 290] width 19 height 19
click at [1063, 272] on link "Informar resultado" at bounding box center [1047, 262] width 136 height 22
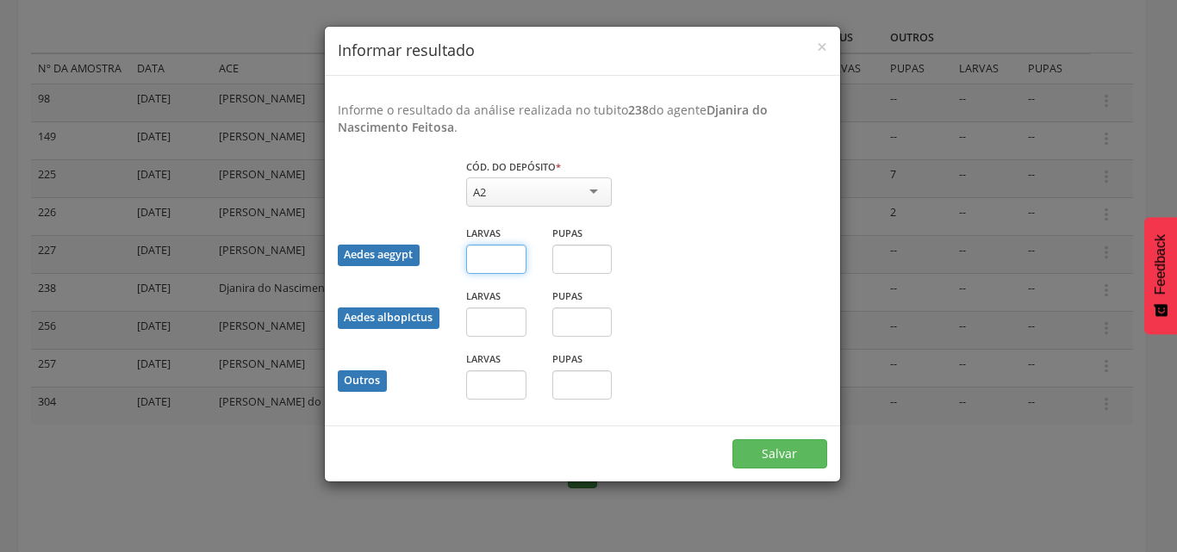
click at [499, 263] on input "text" at bounding box center [496, 259] width 60 height 29
type input "*"
click at [765, 455] on button "Salvar" at bounding box center [779, 453] width 95 height 29
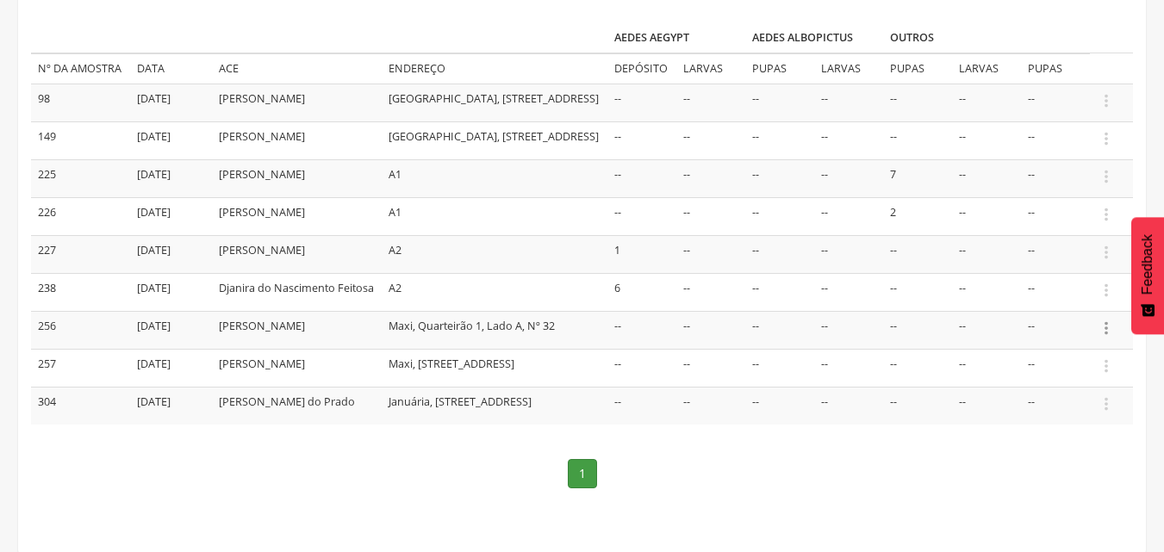
click at [1109, 338] on icon "" at bounding box center [1106, 328] width 19 height 19
click at [1078, 310] on link "Informar resultado" at bounding box center [1047, 300] width 136 height 22
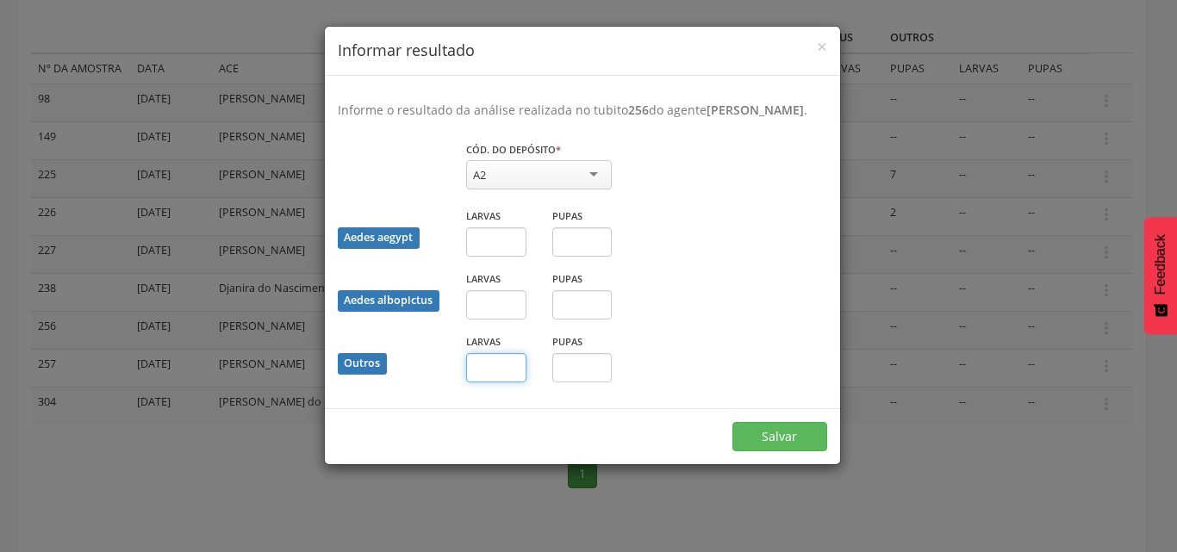
click at [517, 382] on input "text" at bounding box center [496, 367] width 60 height 29
type input "*"
click at [581, 382] on input "text" at bounding box center [582, 367] width 60 height 29
type input "*"
click at [756, 451] on button "Salvar" at bounding box center [779, 436] width 95 height 29
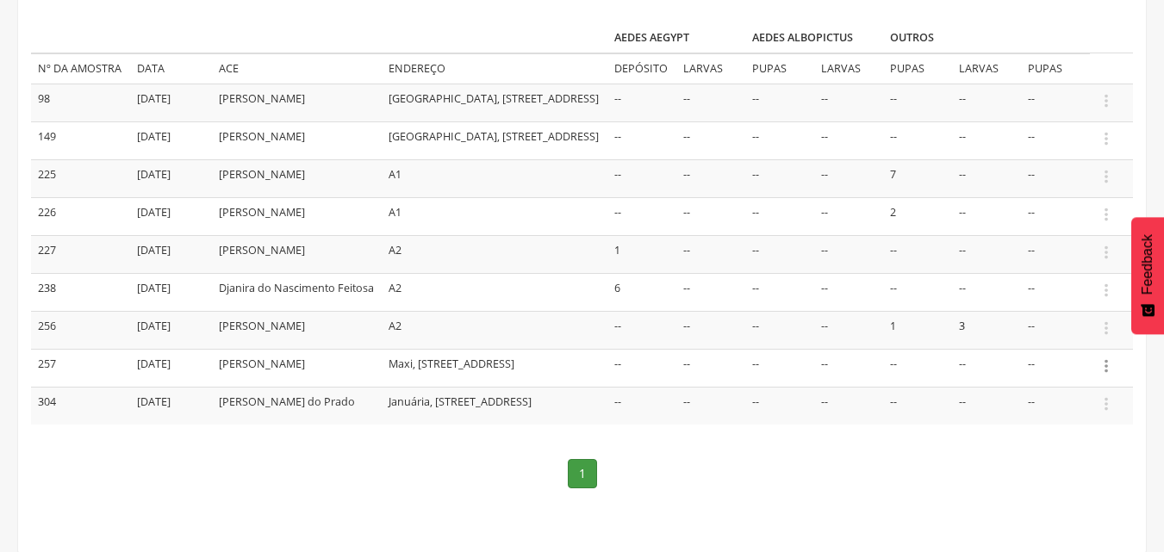
click at [1109, 376] on icon "" at bounding box center [1106, 366] width 19 height 19
click at [1083, 348] on link "Informar resultado" at bounding box center [1047, 337] width 136 height 22
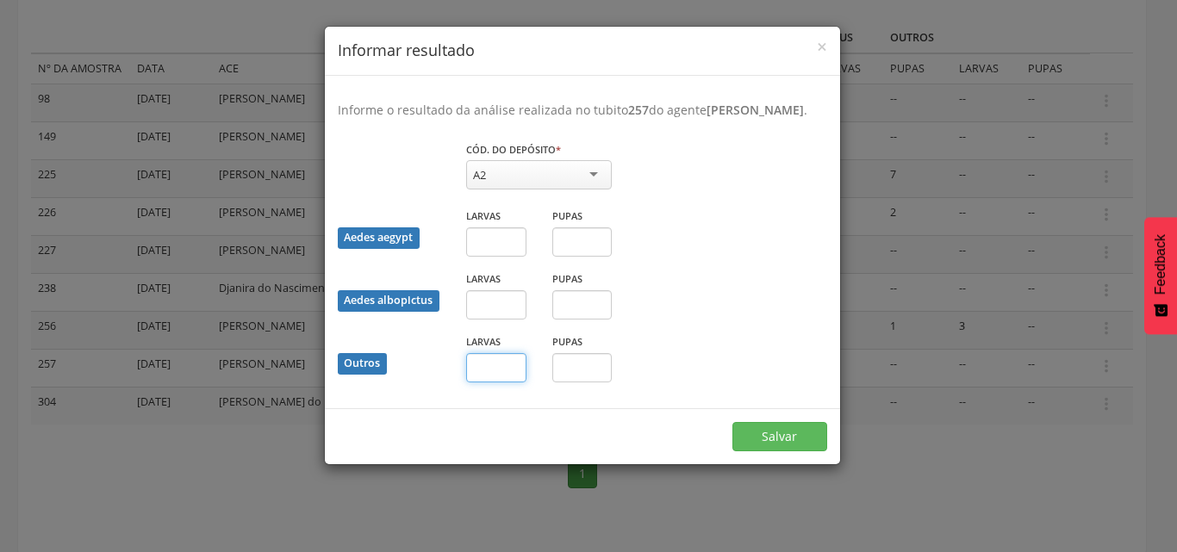
click at [500, 382] on input "text" at bounding box center [496, 367] width 60 height 29
type input "*"
click at [784, 451] on button "Salvar" at bounding box center [779, 436] width 95 height 29
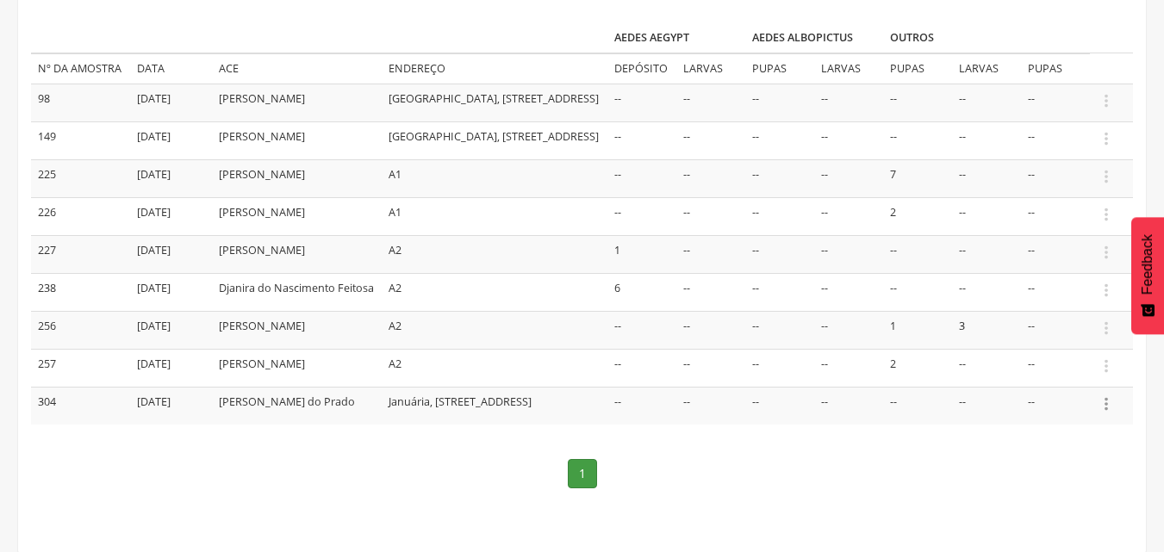
click at [1108, 413] on icon "" at bounding box center [1106, 404] width 19 height 19
click at [1041, 386] on link "Informar resultado" at bounding box center [1047, 375] width 136 height 22
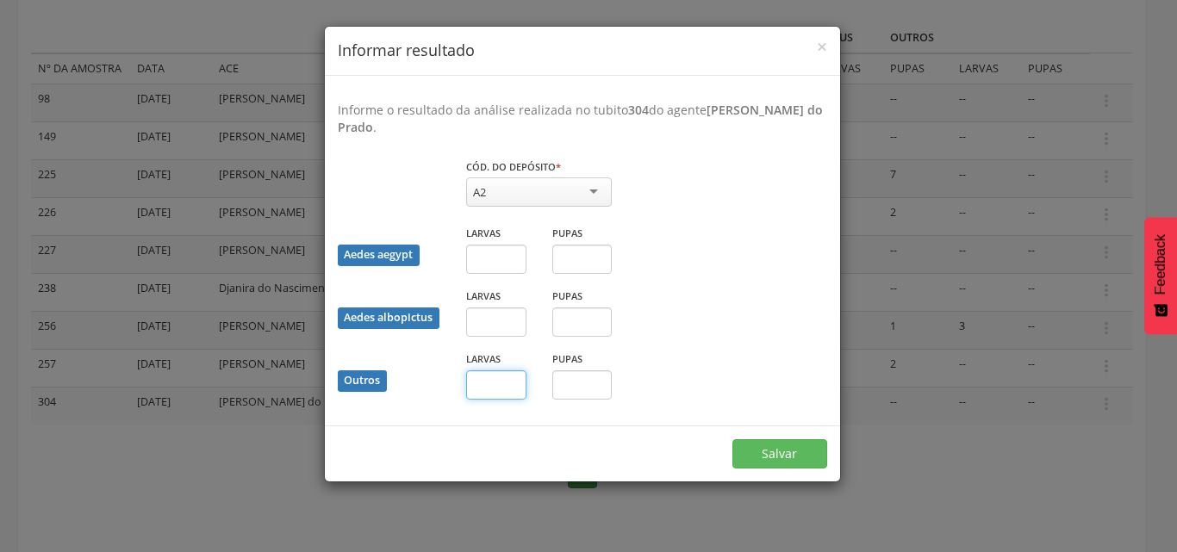
click at [480, 382] on input "text" at bounding box center [496, 384] width 60 height 29
type input "*"
click at [769, 454] on button "Salvar" at bounding box center [779, 453] width 95 height 29
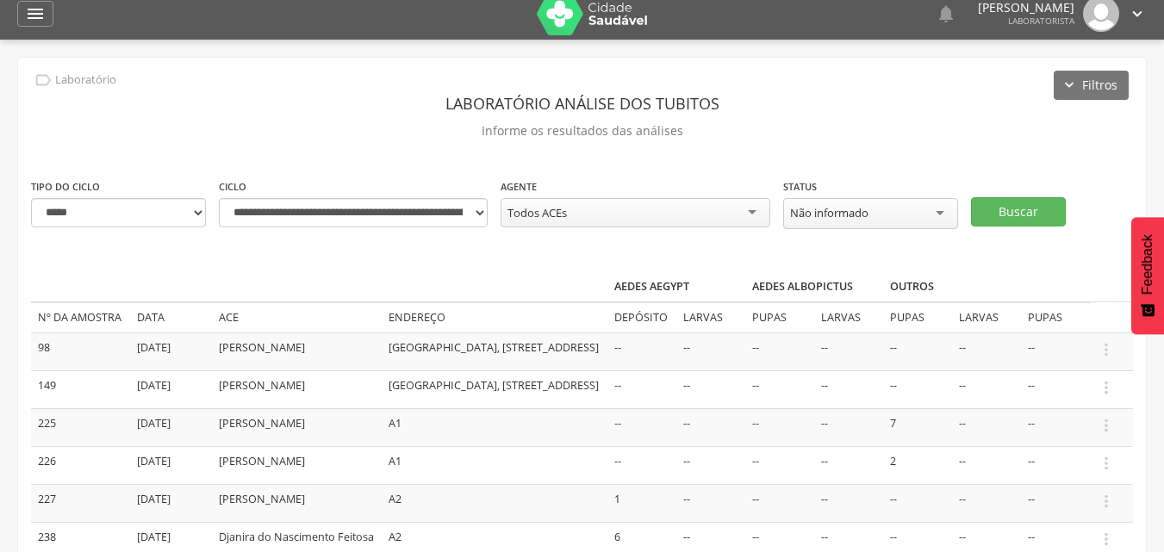
scroll to position [0, 0]
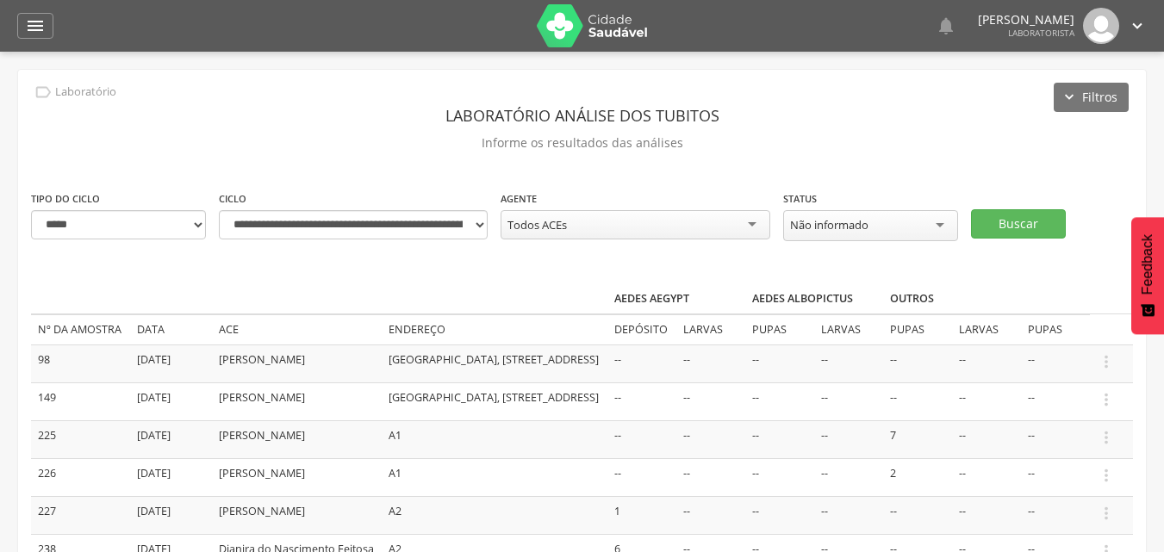
click at [1136, 27] on icon "" at bounding box center [1137, 25] width 19 height 19
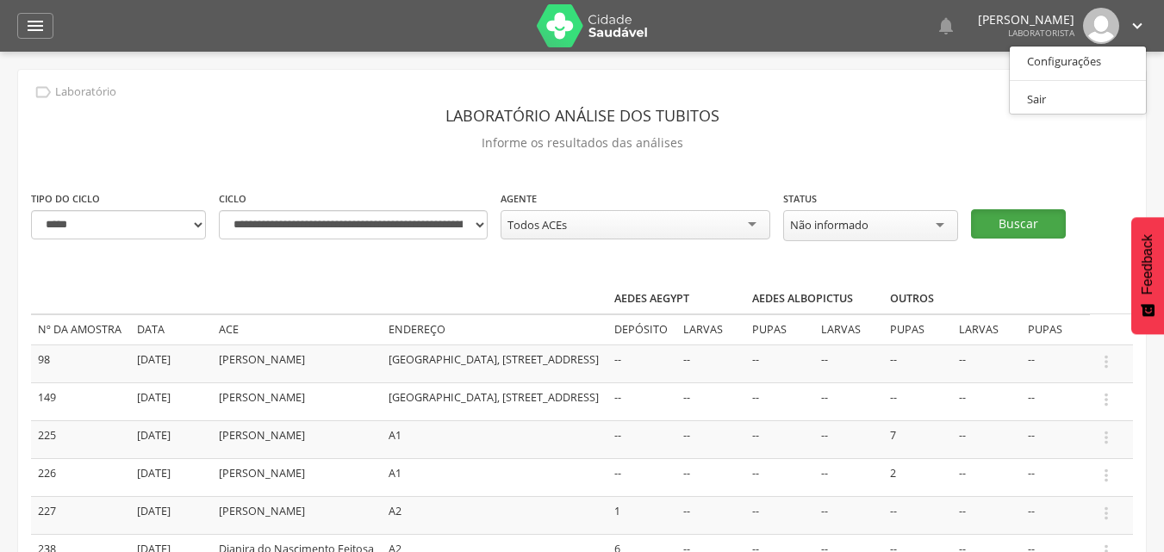
click at [997, 221] on button "Buscar" at bounding box center [1018, 223] width 95 height 29
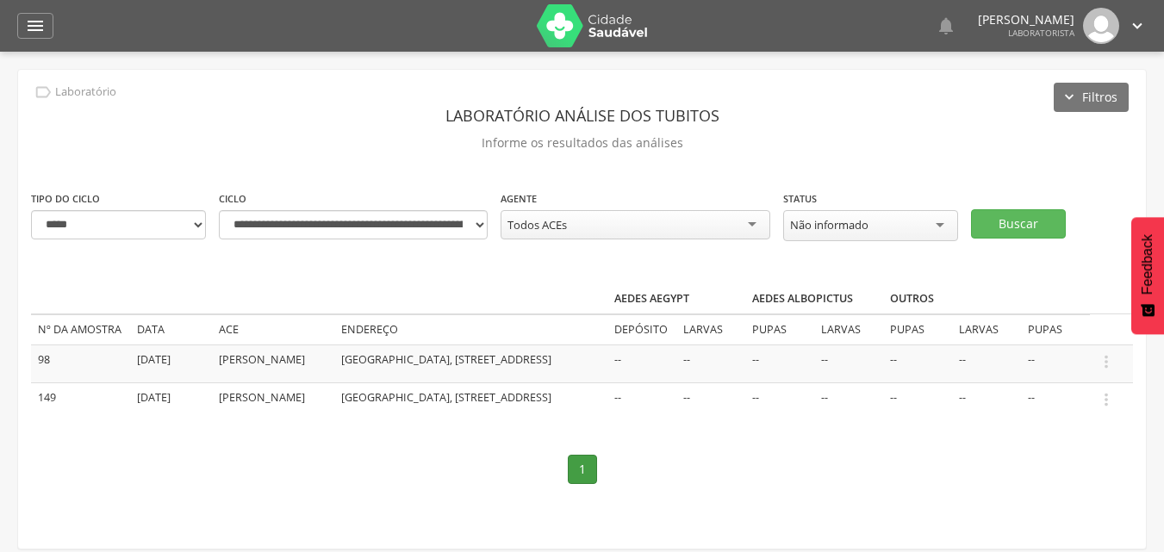
click at [1135, 33] on icon "" at bounding box center [1137, 25] width 19 height 19
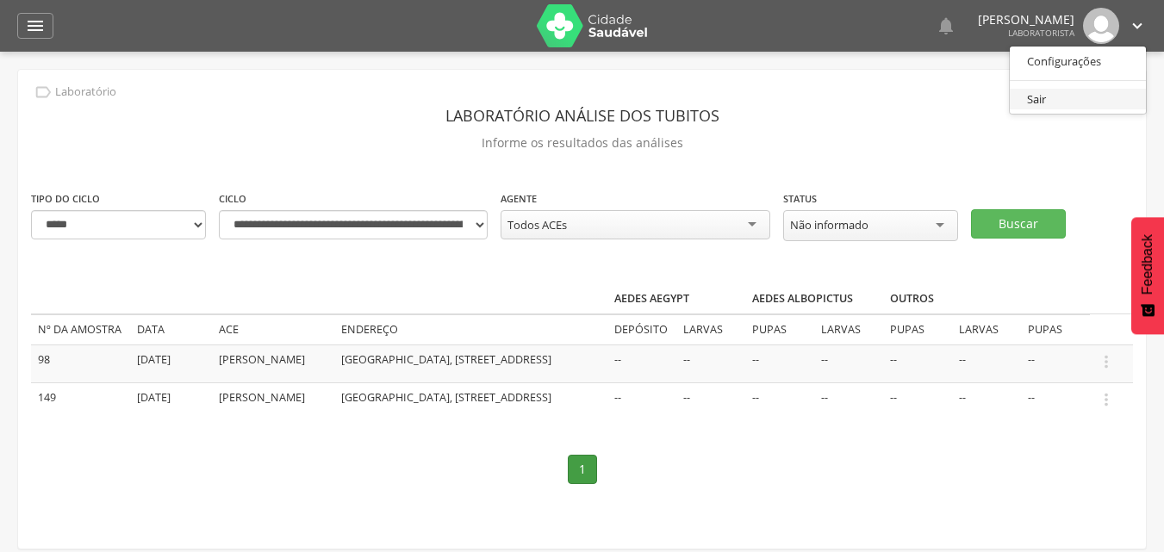
click at [1036, 99] on link "Sair" at bounding box center [1078, 100] width 136 height 22
